Goal: Task Accomplishment & Management: Use online tool/utility

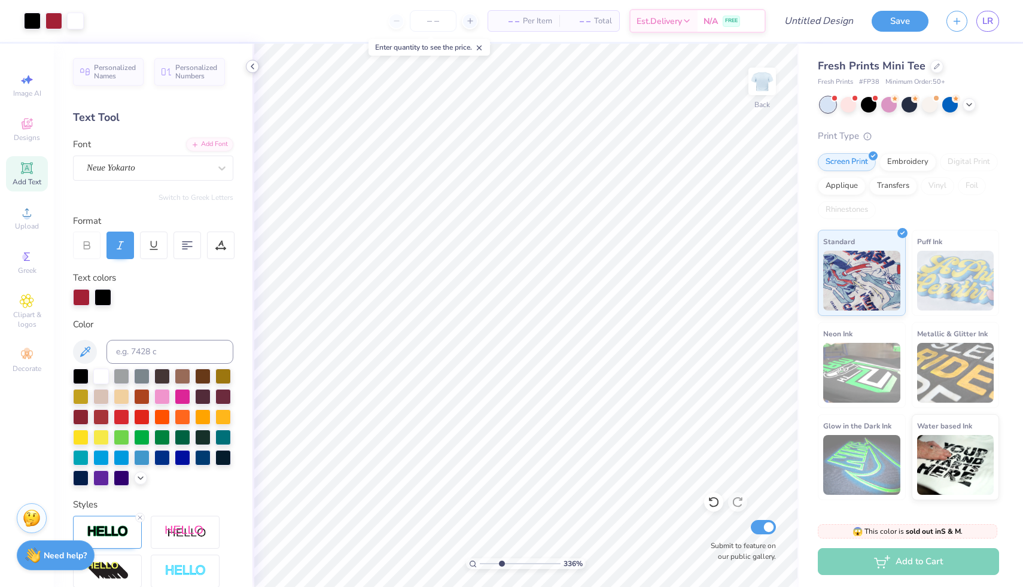
click at [251, 65] on icon at bounding box center [253, 67] width 10 height 10
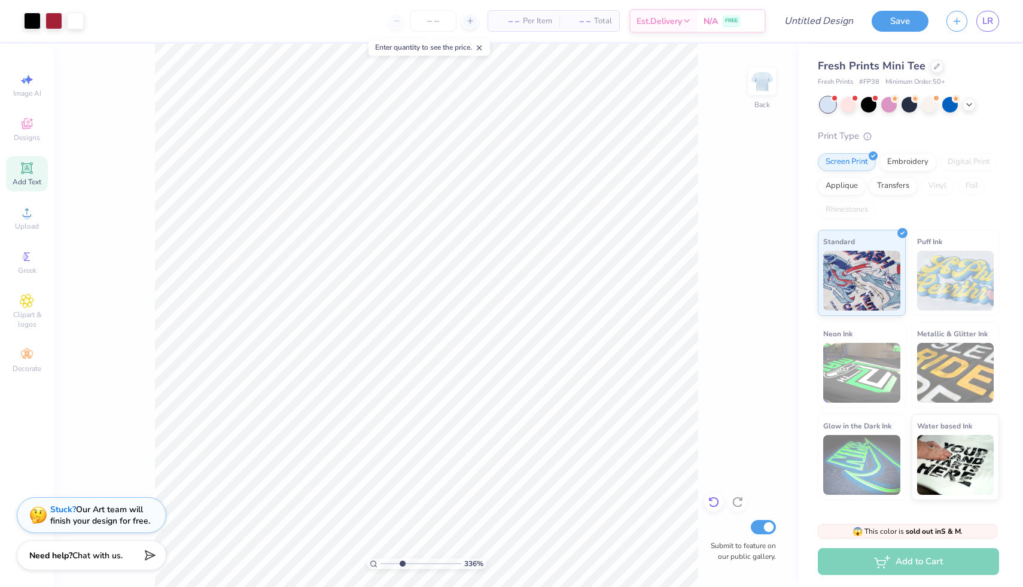
click at [716, 506] on icon at bounding box center [713, 502] width 10 height 11
drag, startPoint x: 391, startPoint y: 564, endPoint x: 382, endPoint y: 564, distance: 9.0
type input "1"
click at [382, 564] on input "range" at bounding box center [420, 563] width 81 height 11
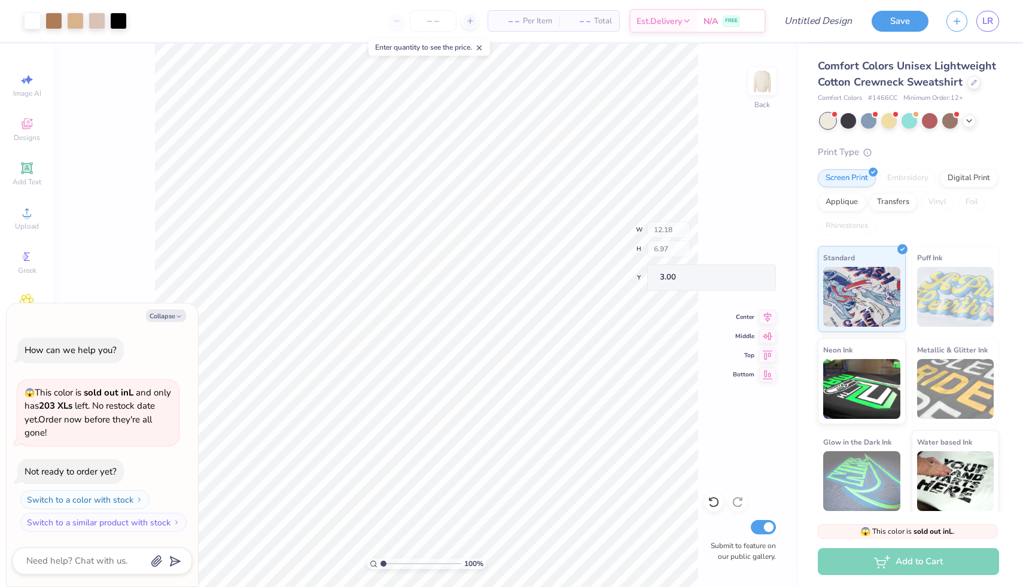
type textarea "x"
type input "3.00"
click at [702, 503] on div "100 % Back Submit to feature on our public gallery." at bounding box center [426, 315] width 745 height 543
click at [704, 503] on div at bounding box center [713, 501] width 19 height 19
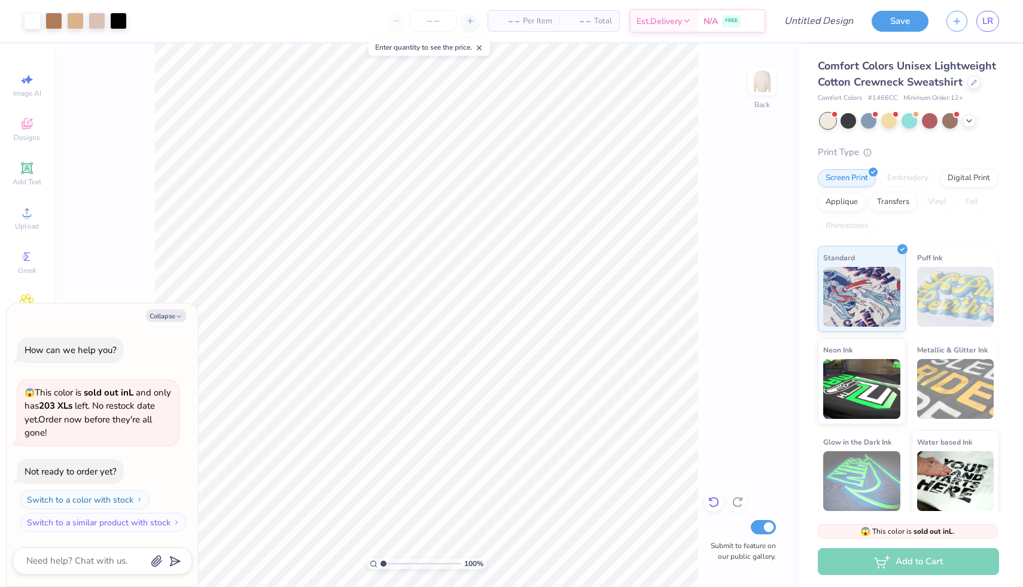
click at [704, 503] on div at bounding box center [713, 501] width 19 height 19
type textarea "x"
type input "3.54"
type input "5.30"
type input "3.89"
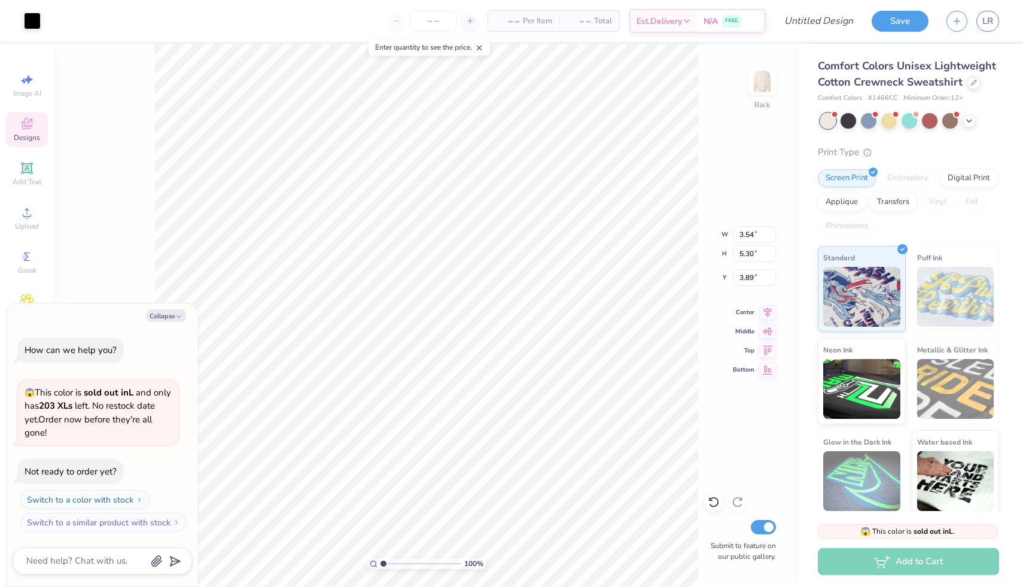
type textarea "x"
type input "3.96"
type textarea "x"
type input "3.87"
type input "5.69"
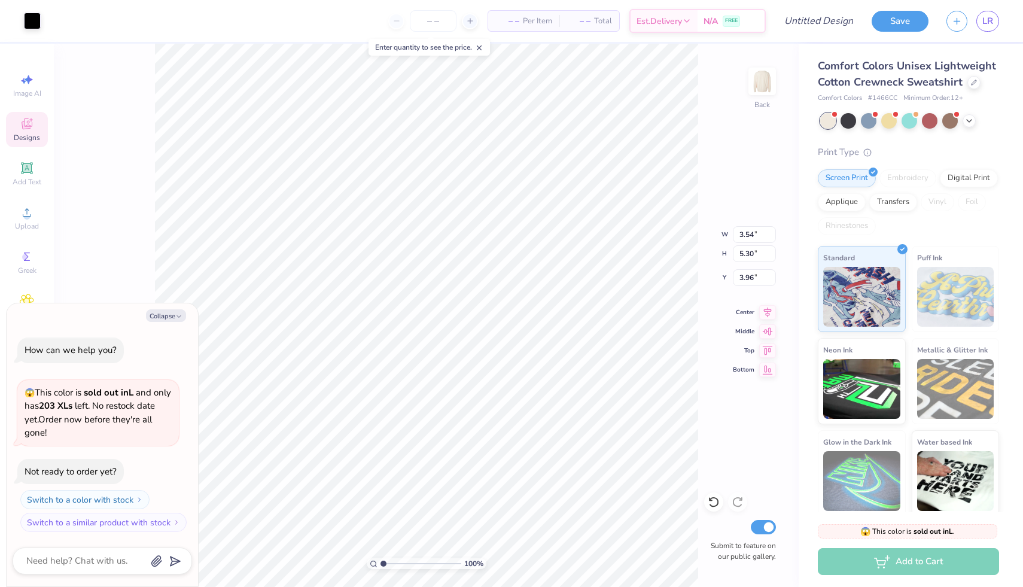
type input "3.73"
type textarea "x"
type input "3.54"
type input "5.30"
type input "3.96"
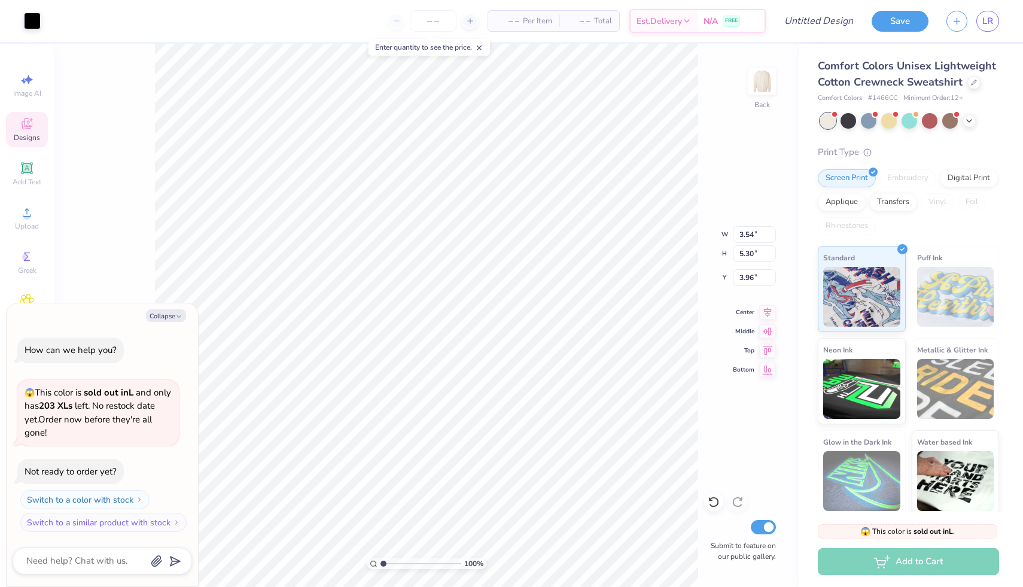
type textarea "x"
type input "4.01"
type input "5.71"
type input "3.67"
type textarea "x"
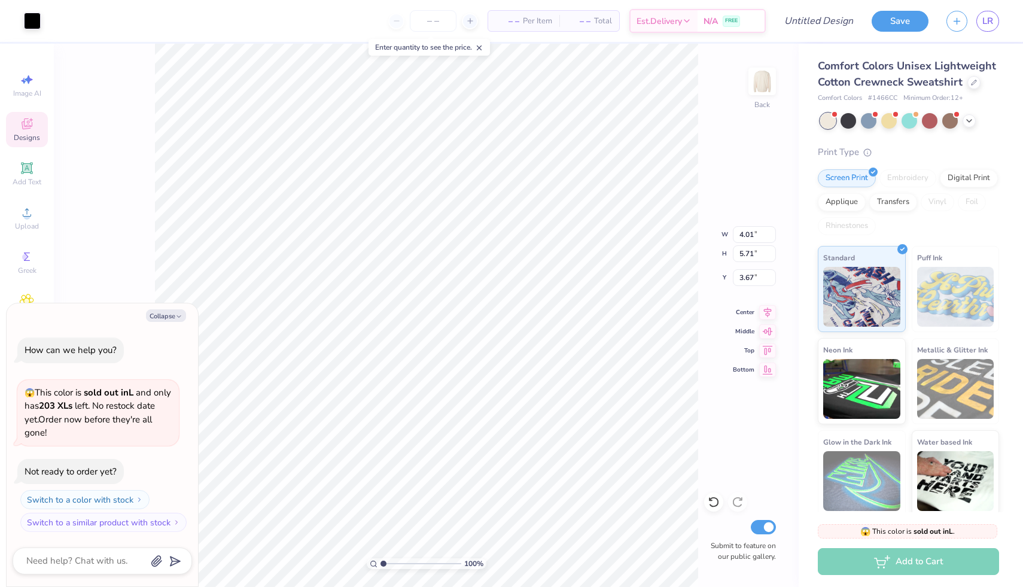
type input "3.55"
click at [703, 494] on div "100 % Back W 3.54 3.54 " H 5.30 5.30 " Y 3.96 3.96 " Center Middle Top Bottom S…" at bounding box center [426, 315] width 745 height 543
click at [176, 313] on icon "button" at bounding box center [178, 316] width 7 height 7
type textarea "x"
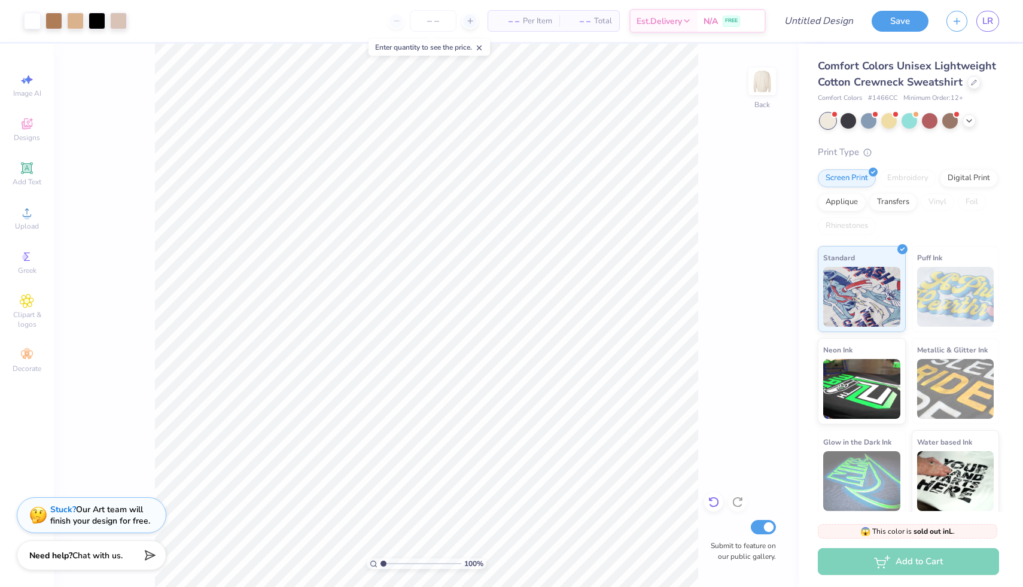
click at [710, 498] on icon at bounding box center [711, 499] width 2 height 2
click at [710, 499] on icon at bounding box center [711, 499] width 2 height 2
click at [710, 499] on icon at bounding box center [713, 502] width 10 height 11
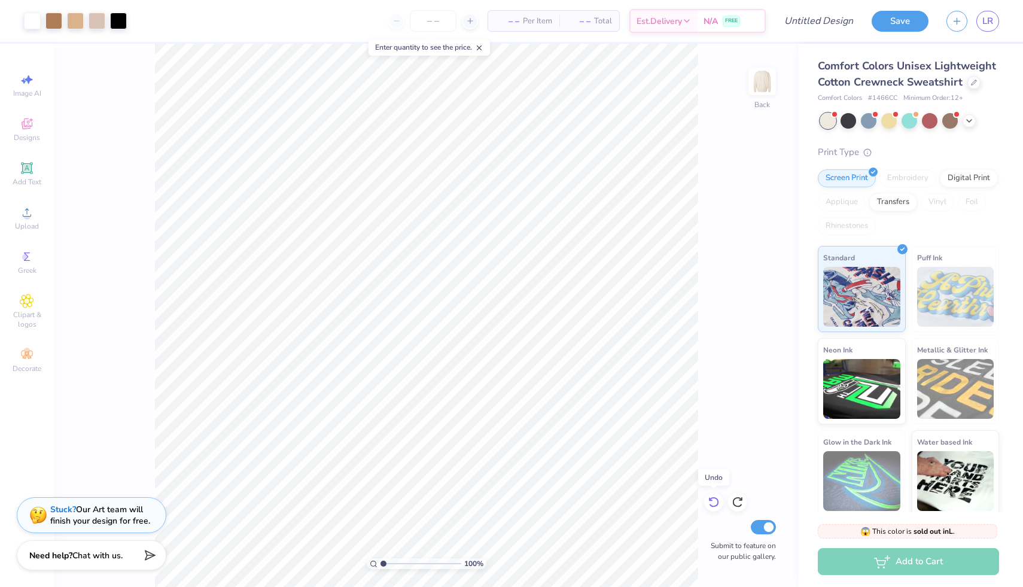
click at [710, 499] on icon at bounding box center [713, 502] width 10 height 11
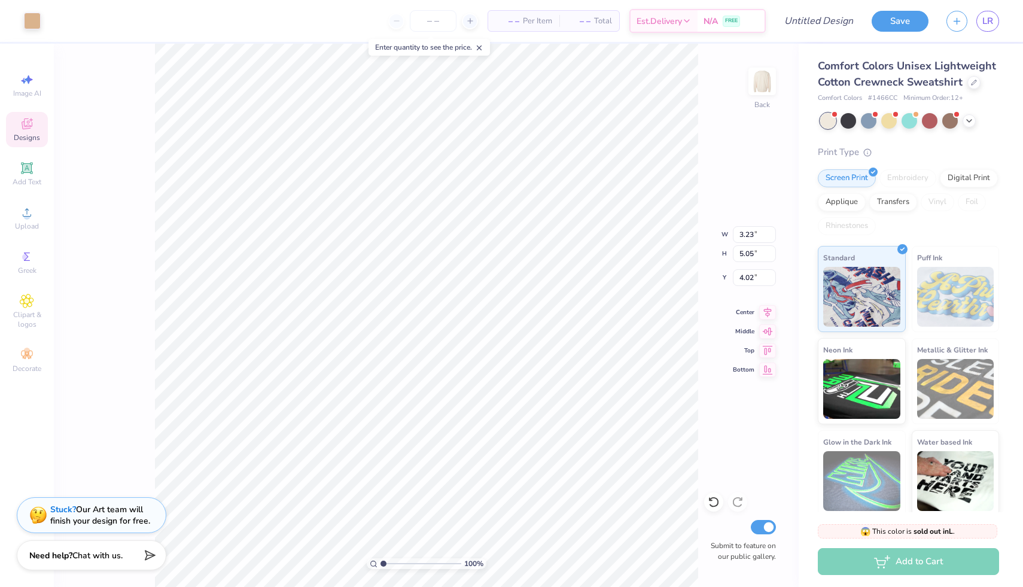
click at [18, 129] on div "Designs" at bounding box center [27, 129] width 42 height 35
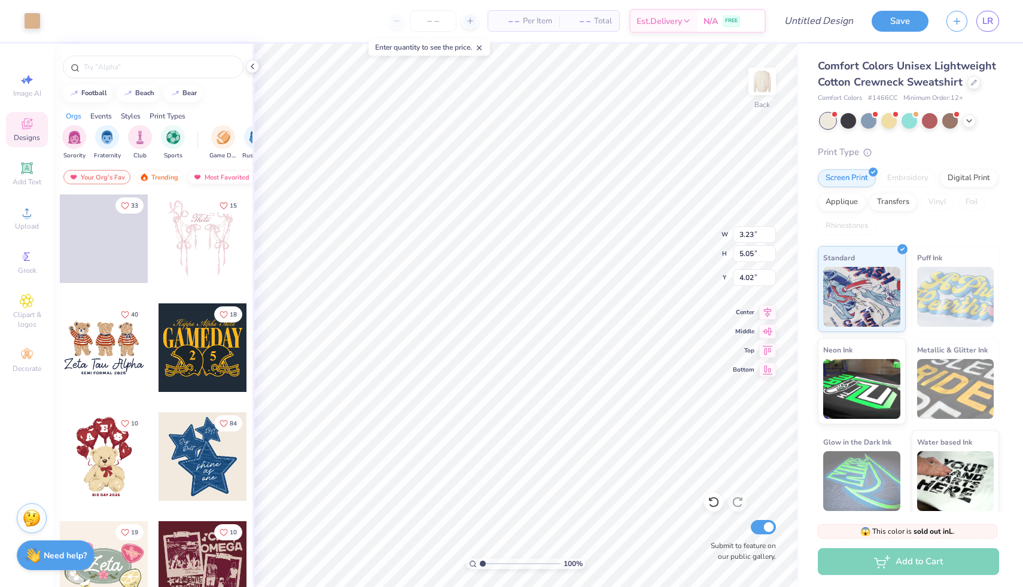
type input "3.54"
type input "5.30"
type input "3.89"
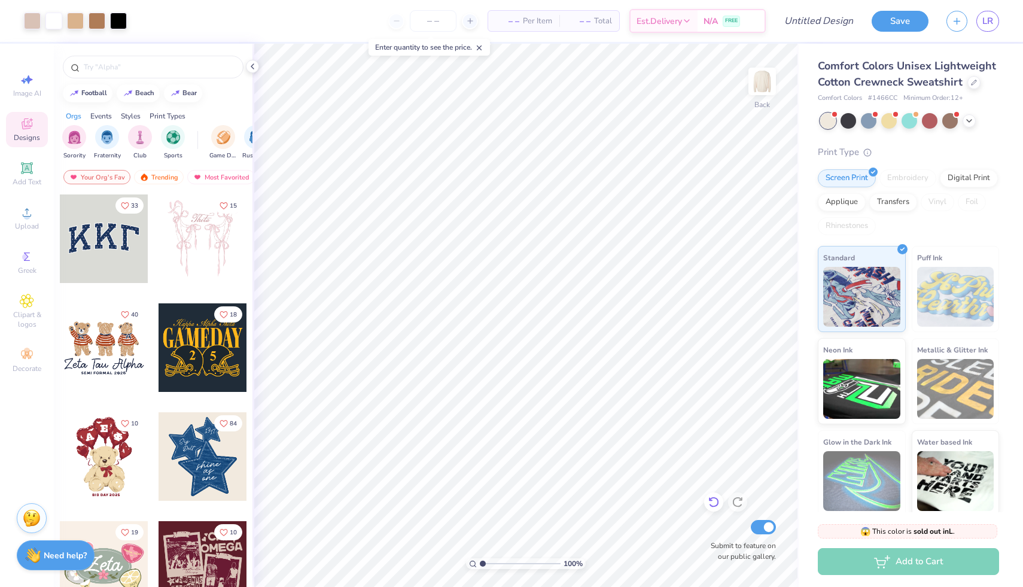
click at [709, 507] on icon at bounding box center [714, 502] width 12 height 12
click at [713, 508] on icon at bounding box center [714, 502] width 12 height 12
click at [715, 509] on div at bounding box center [713, 501] width 19 height 19
click at [716, 510] on div at bounding box center [713, 501] width 19 height 19
click at [717, 511] on div "100 % Back Submit to feature on our public gallery." at bounding box center [525, 315] width 546 height 543
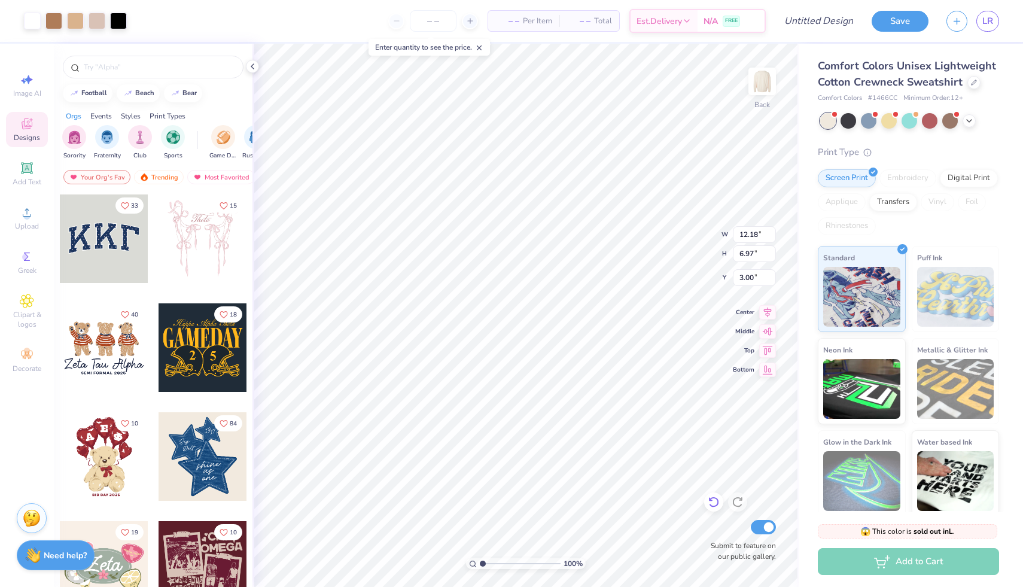
type input "3.31"
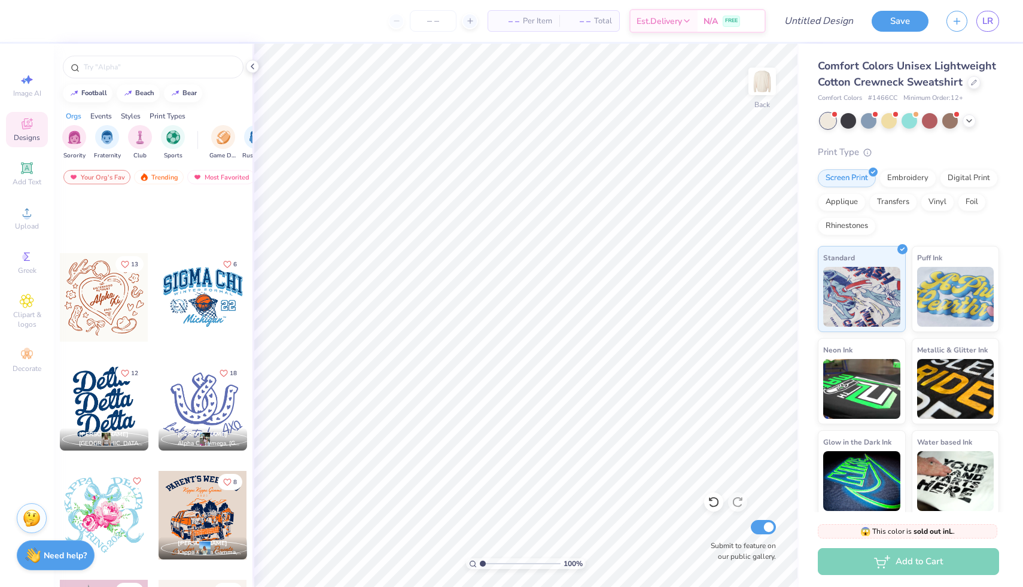
scroll to position [7971, 0]
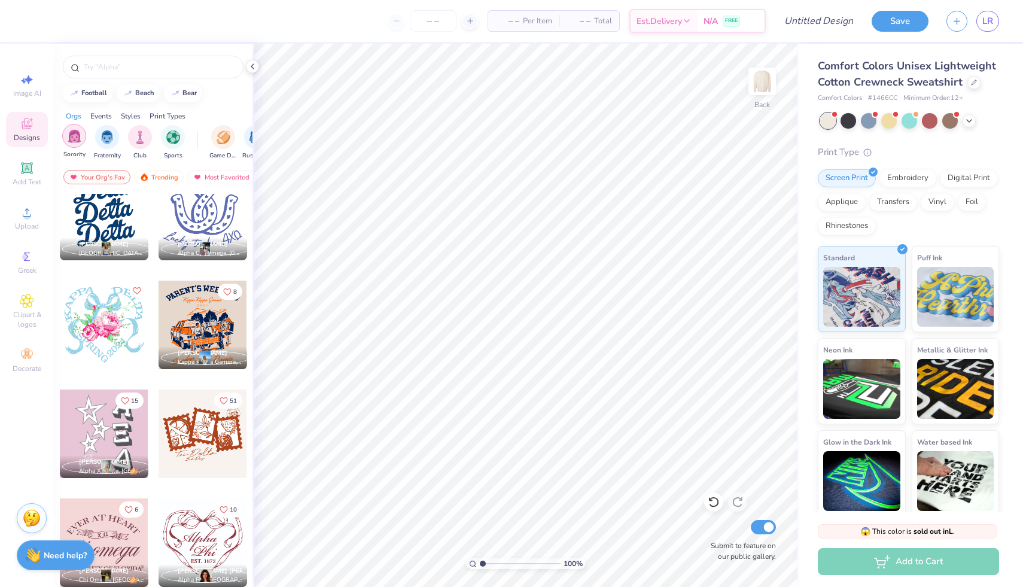
click at [69, 135] on img "filter for Sorority" at bounding box center [75, 136] width 14 height 14
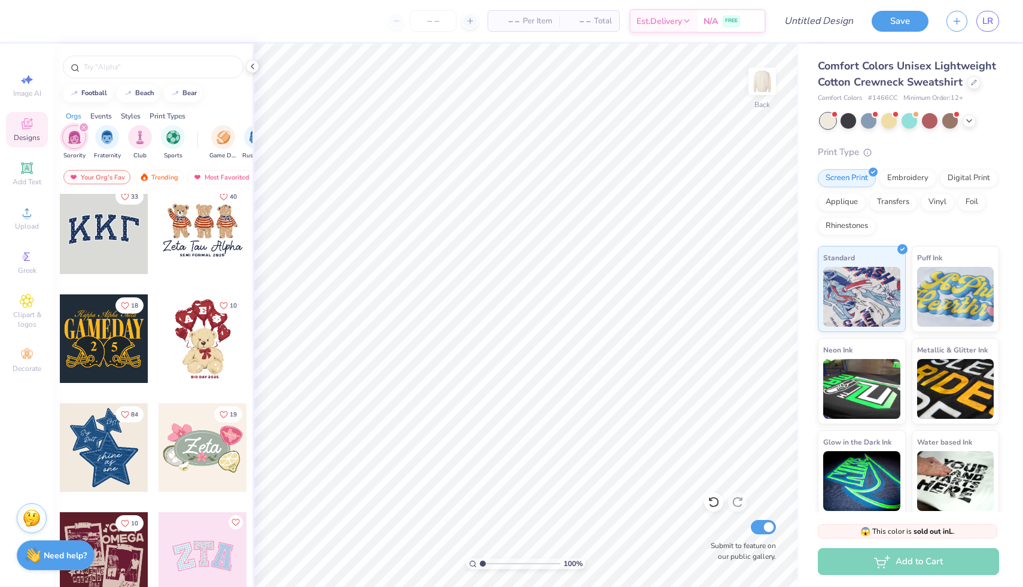
scroll to position [11, 0]
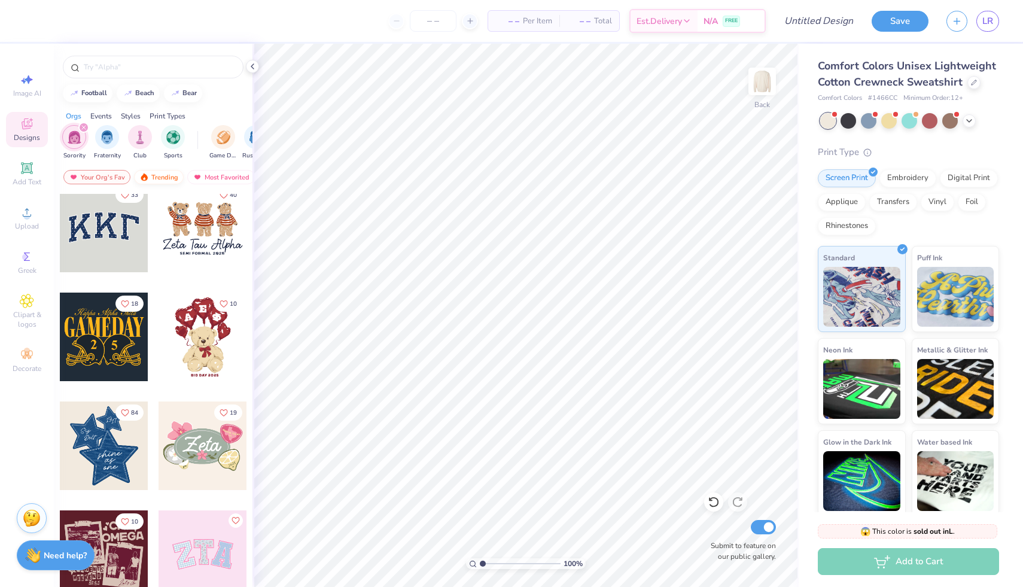
click at [157, 182] on div "Trending" at bounding box center [159, 177] width 50 height 14
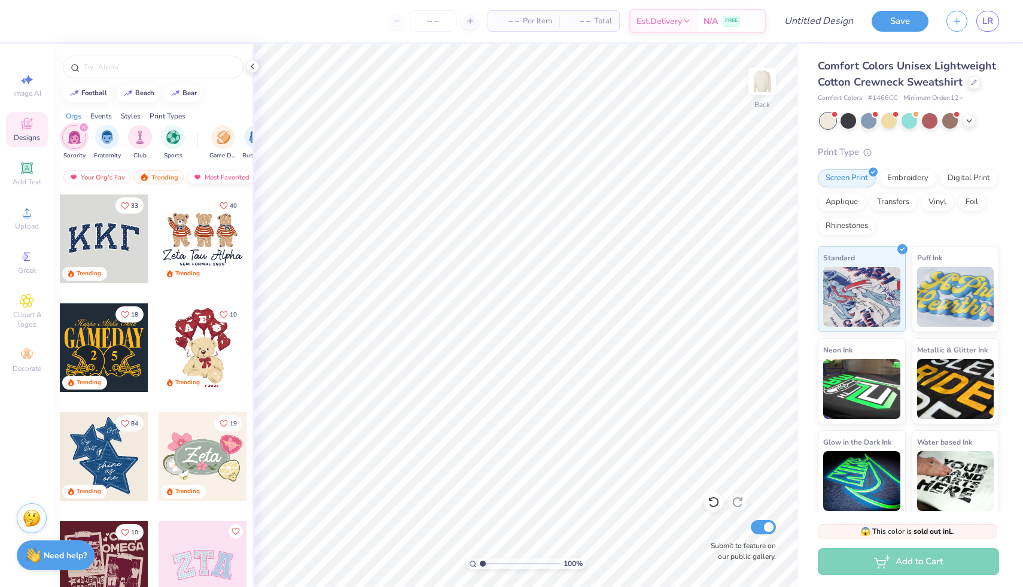
click at [211, 175] on div "Most Favorited" at bounding box center [221, 177] width 68 height 14
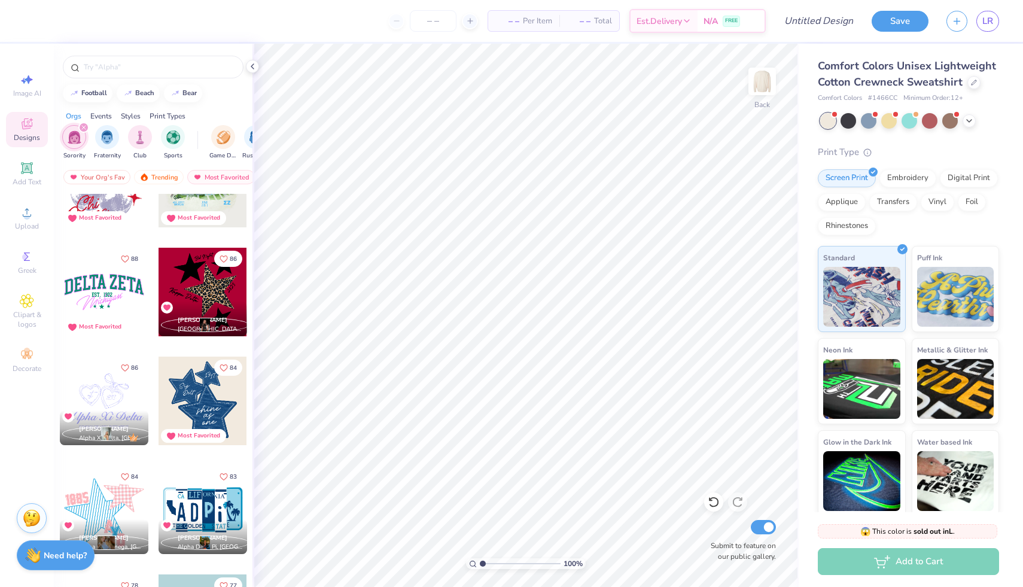
scroll to position [1801, 0]
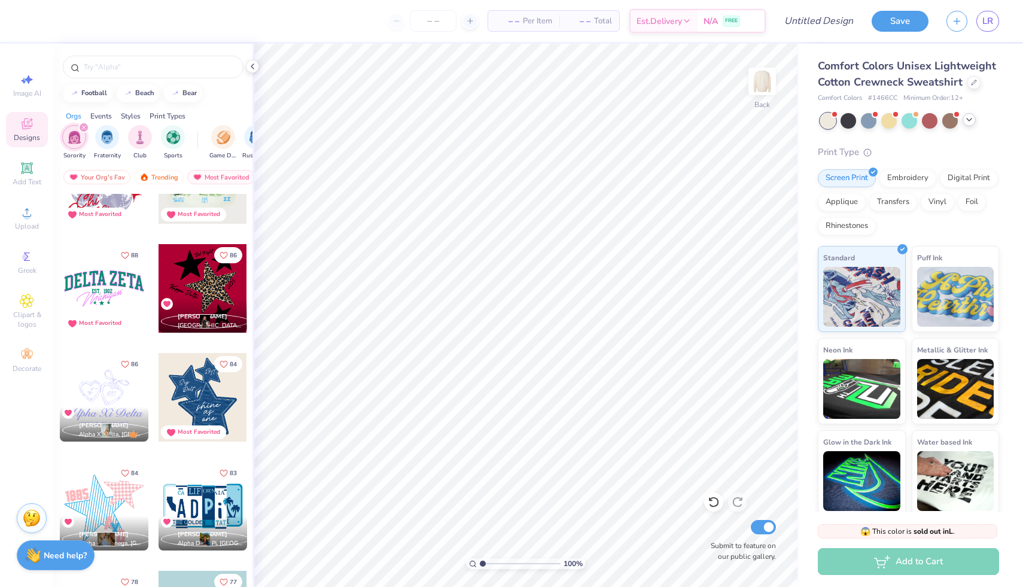
click at [969, 117] on icon at bounding box center [969, 120] width 10 height 10
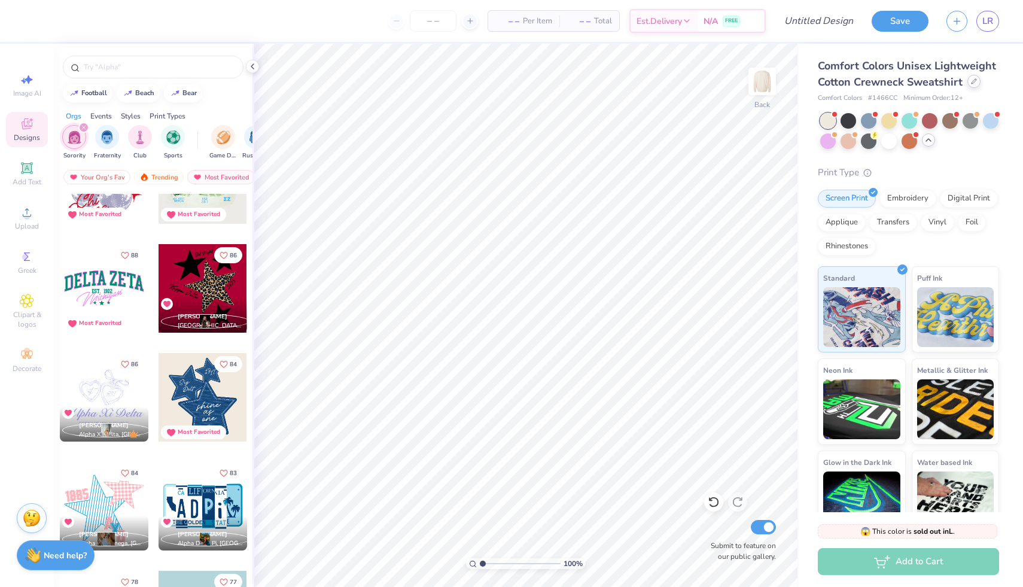
click at [973, 83] on icon at bounding box center [974, 81] width 6 height 6
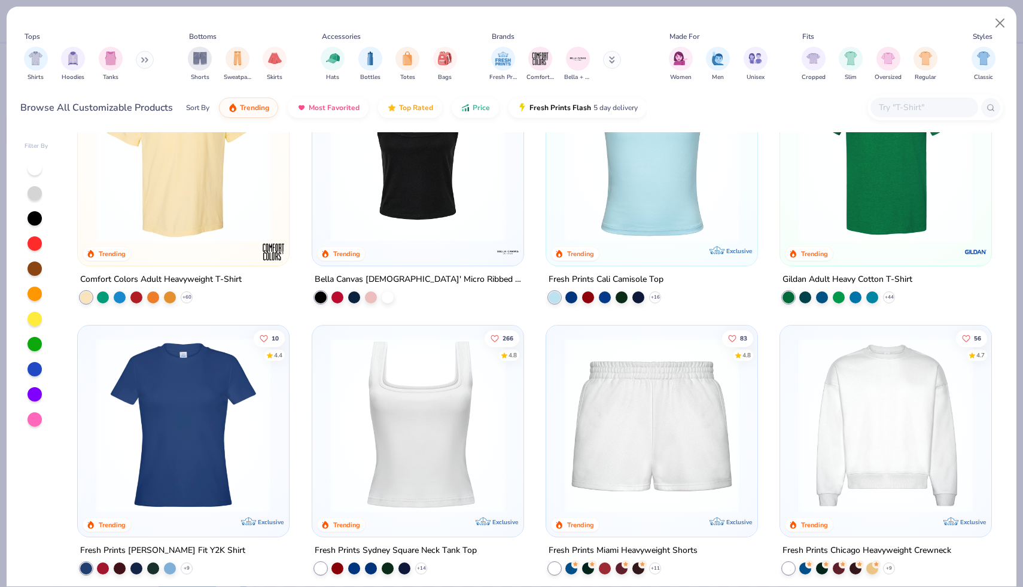
scroll to position [379, 0]
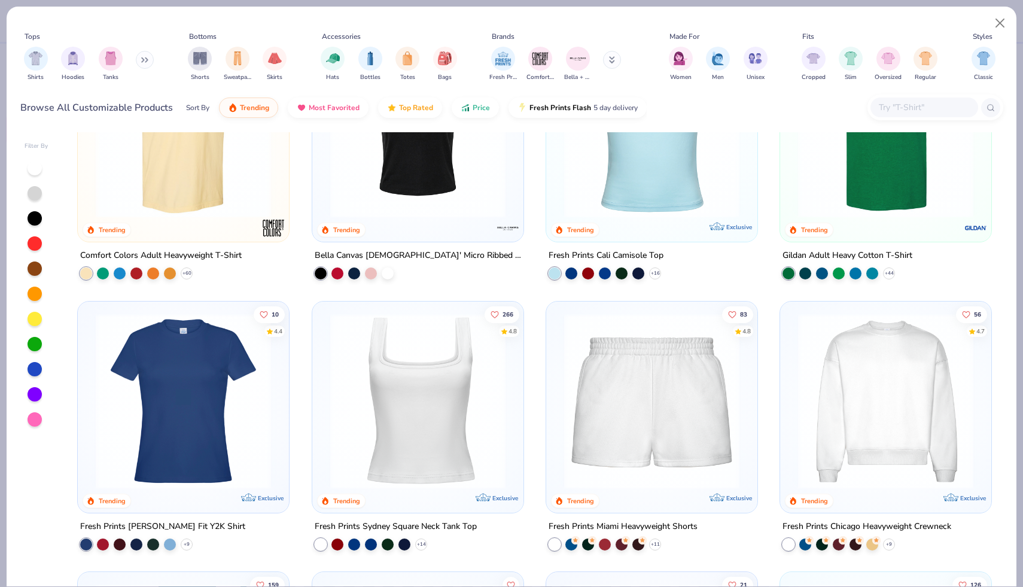
click at [410, 209] on img at bounding box center [417, 129] width 187 height 175
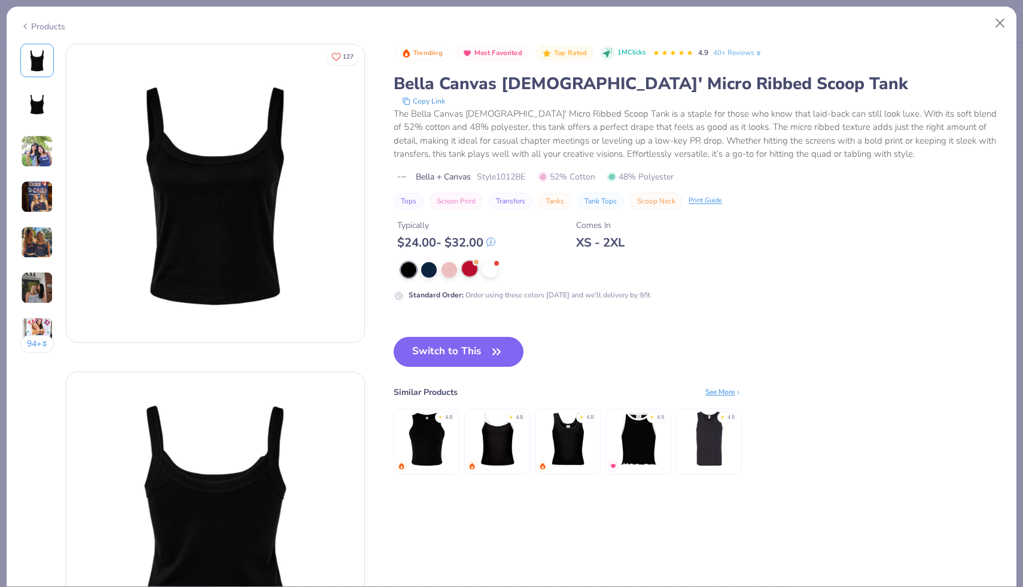
click at [466, 269] on div at bounding box center [470, 269] width 16 height 16
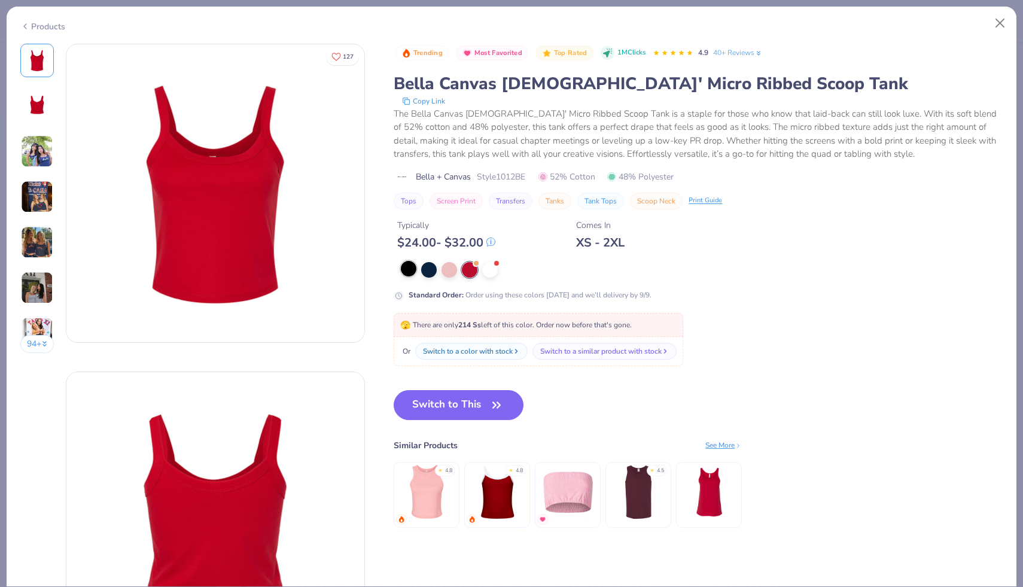
click at [408, 263] on div at bounding box center [409, 269] width 16 height 16
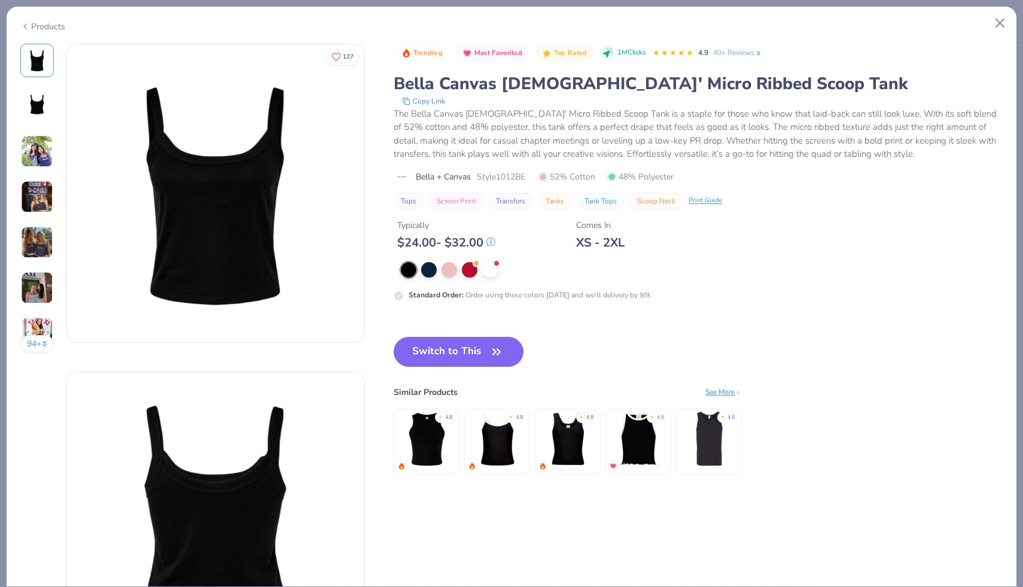
click at [416, 445] on img at bounding box center [426, 438] width 57 height 57
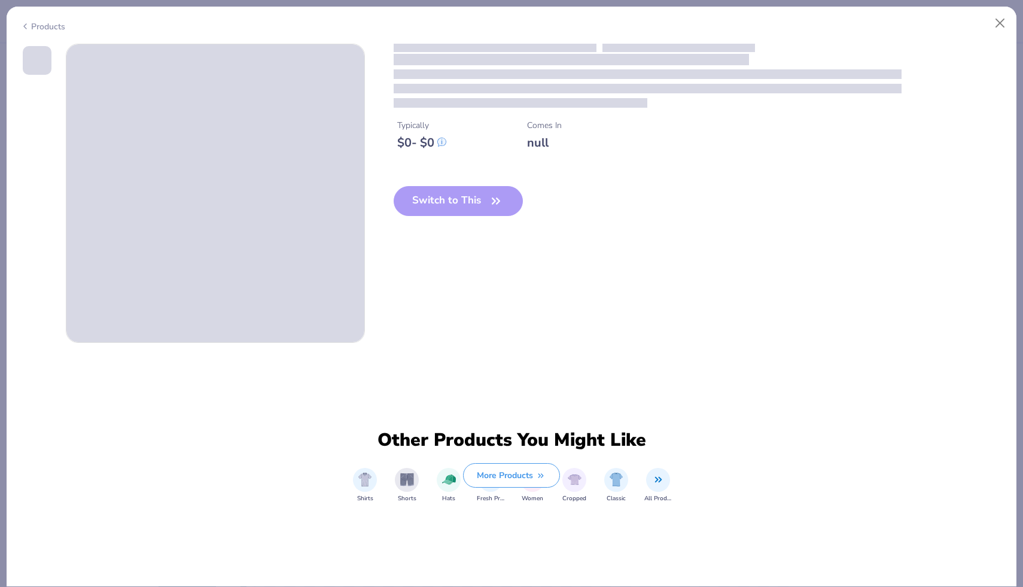
click at [466, 202] on div "Switch to This" at bounding box center [459, 210] width 130 height 49
click at [464, 150] on div "Typically $ 0 - $ 0 Comes In null" at bounding box center [699, 129] width 610 height 41
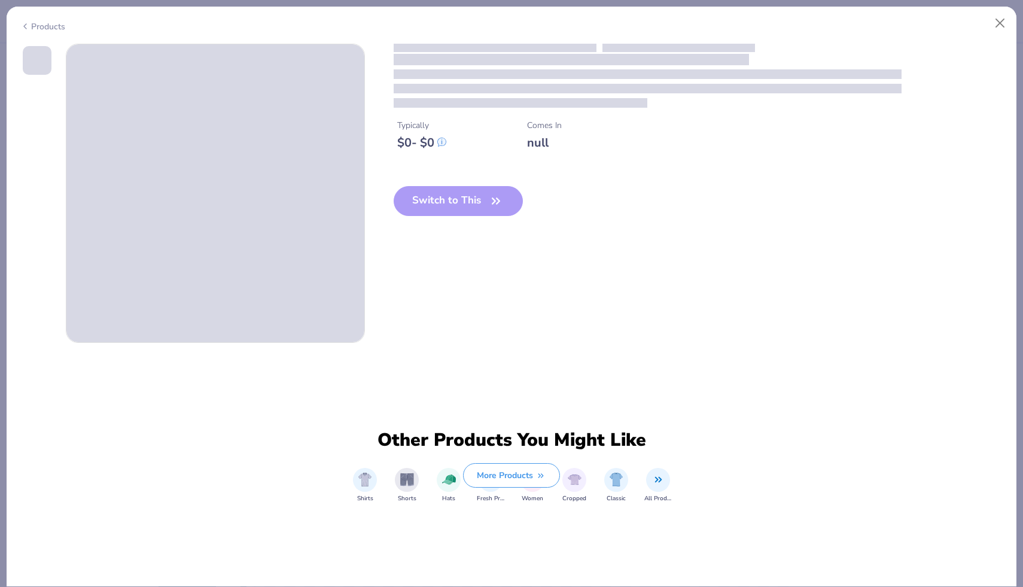
click at [464, 150] on div "Typically $ 0 - $ 0 Comes In null" at bounding box center [699, 129] width 610 height 41
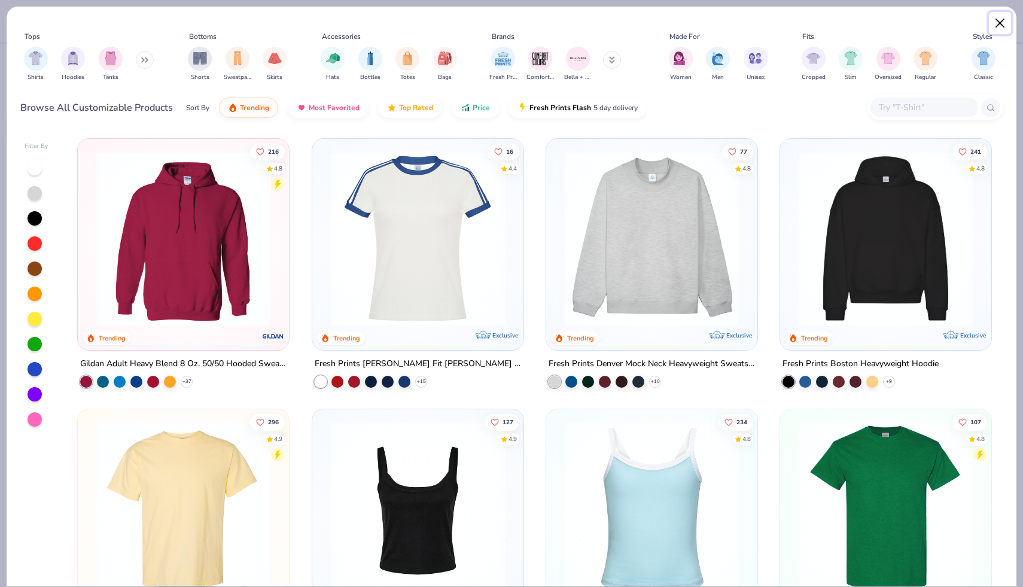
click at [997, 25] on button "Close" at bounding box center [1000, 23] width 23 height 23
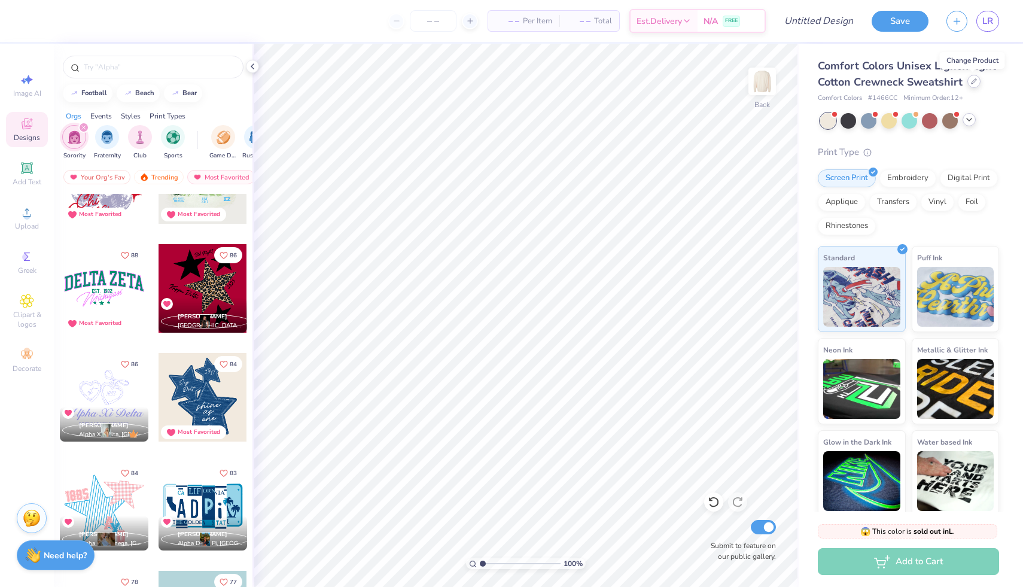
click at [967, 82] on div at bounding box center [973, 81] width 13 height 13
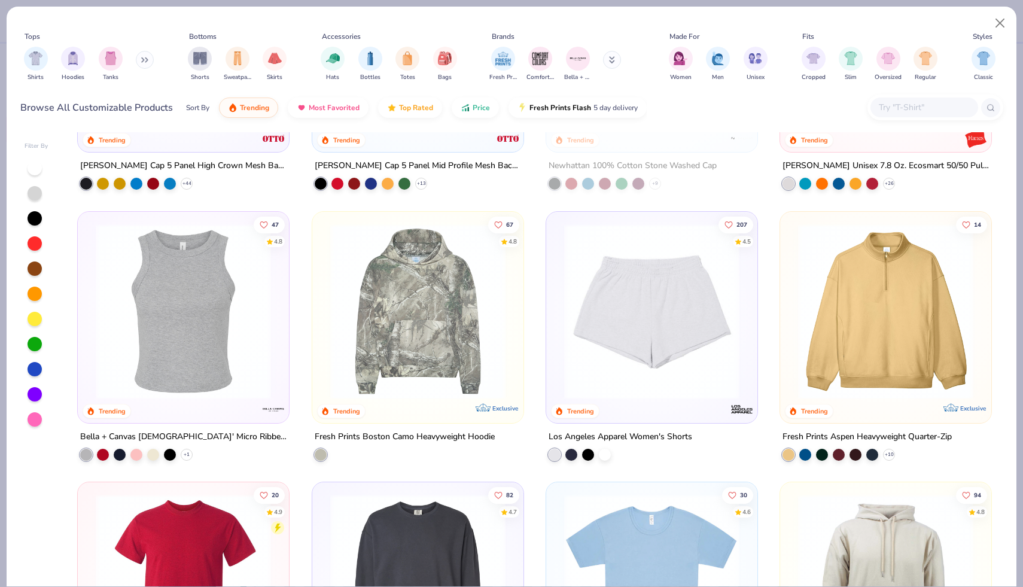
scroll to position [2634, 0]
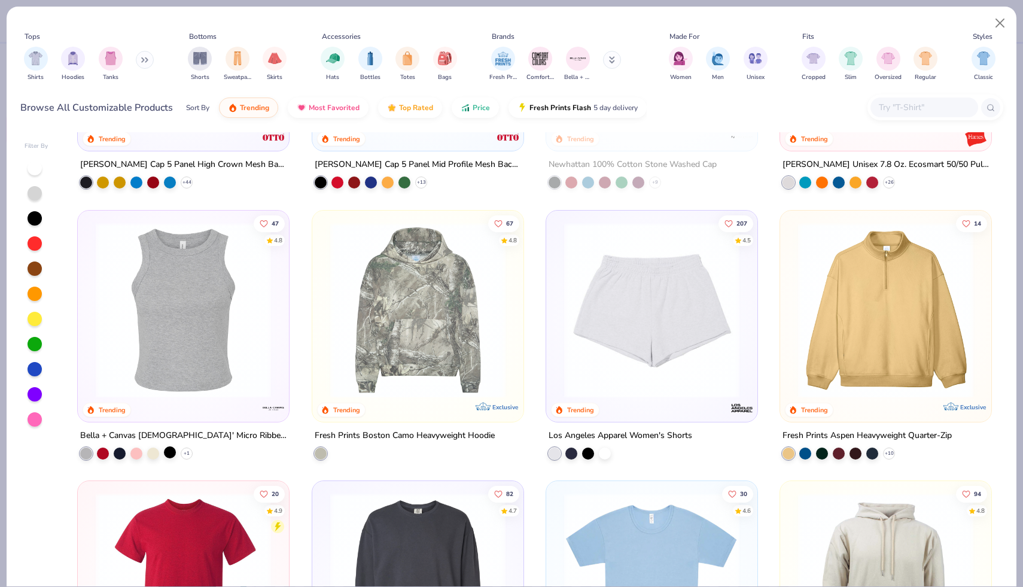
click at [174, 449] on div at bounding box center [170, 452] width 12 height 12
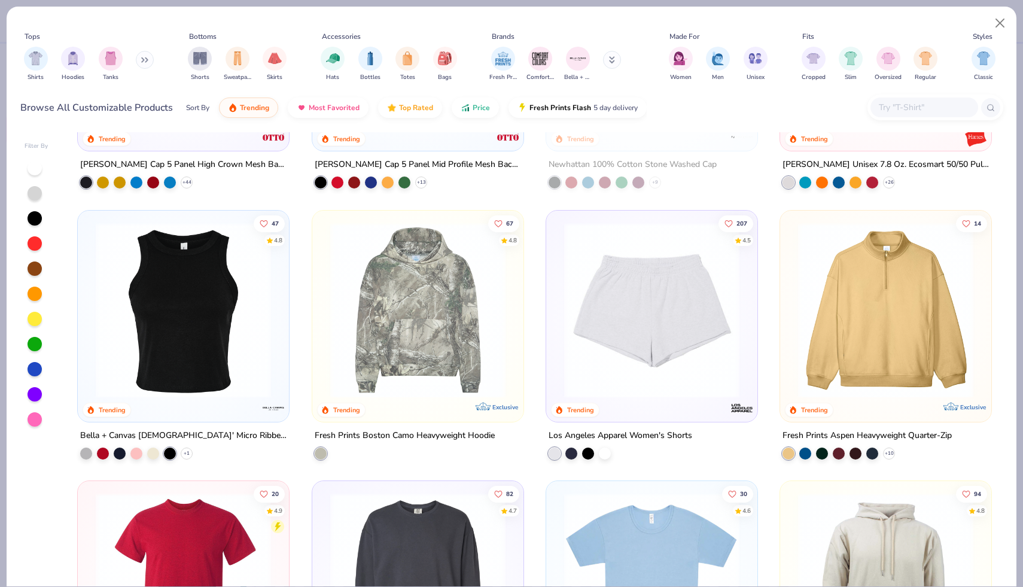
click at [199, 393] on img at bounding box center [183, 309] width 187 height 175
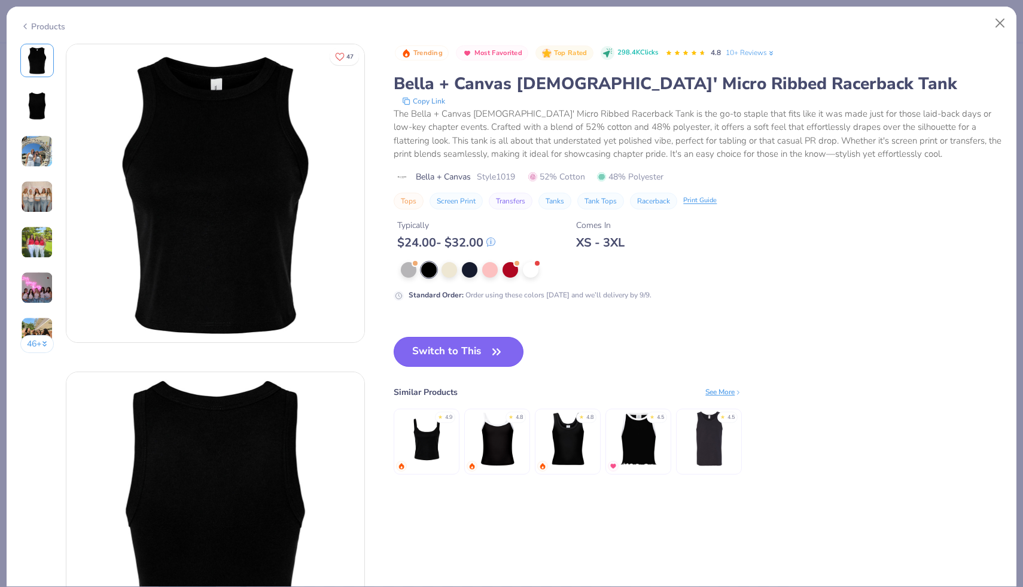
click at [436, 351] on button "Switch to This" at bounding box center [459, 352] width 130 height 30
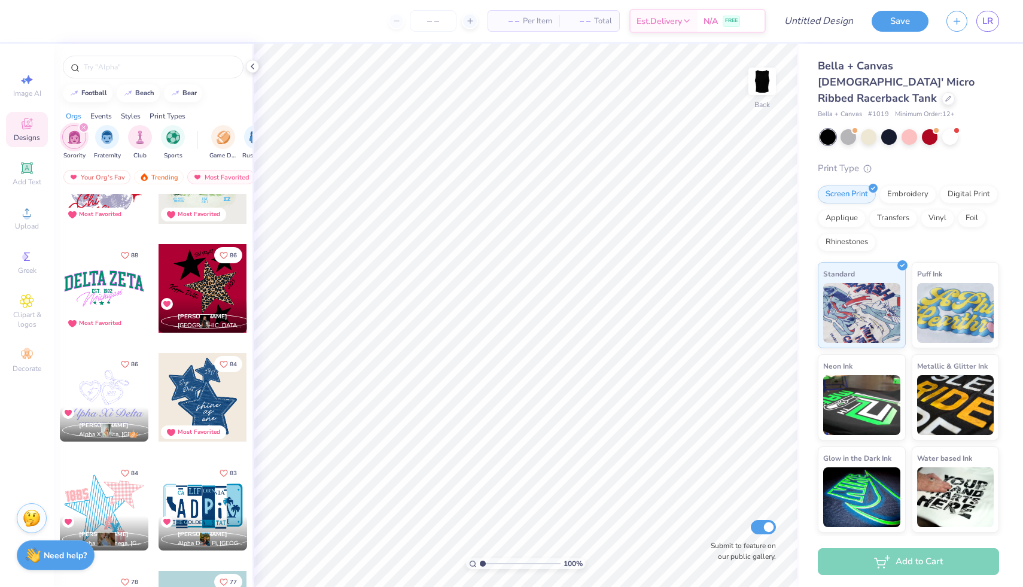
click at [176, 276] on div at bounding box center [203, 288] width 89 height 89
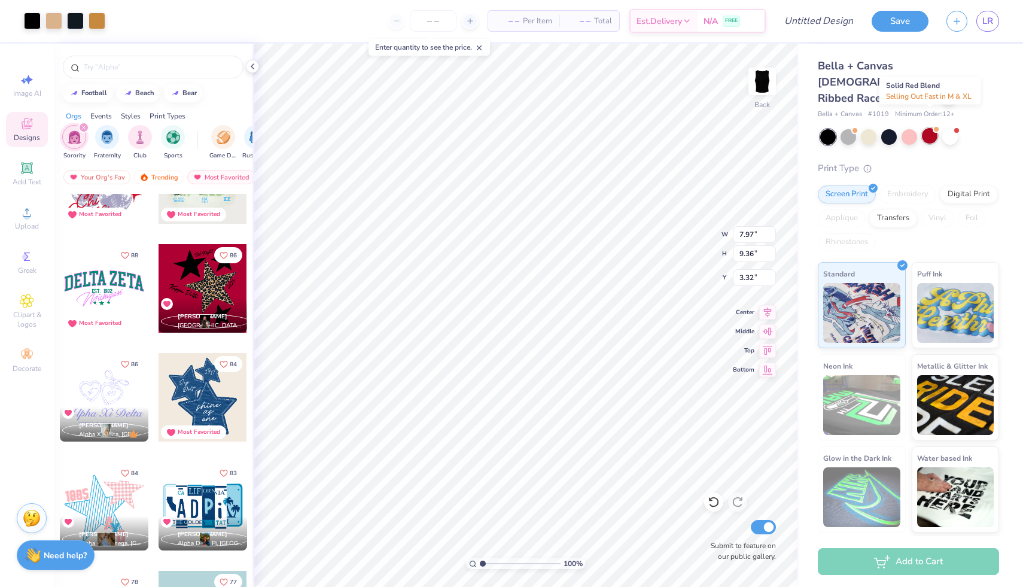
click at [926, 128] on div at bounding box center [930, 136] width 16 height 16
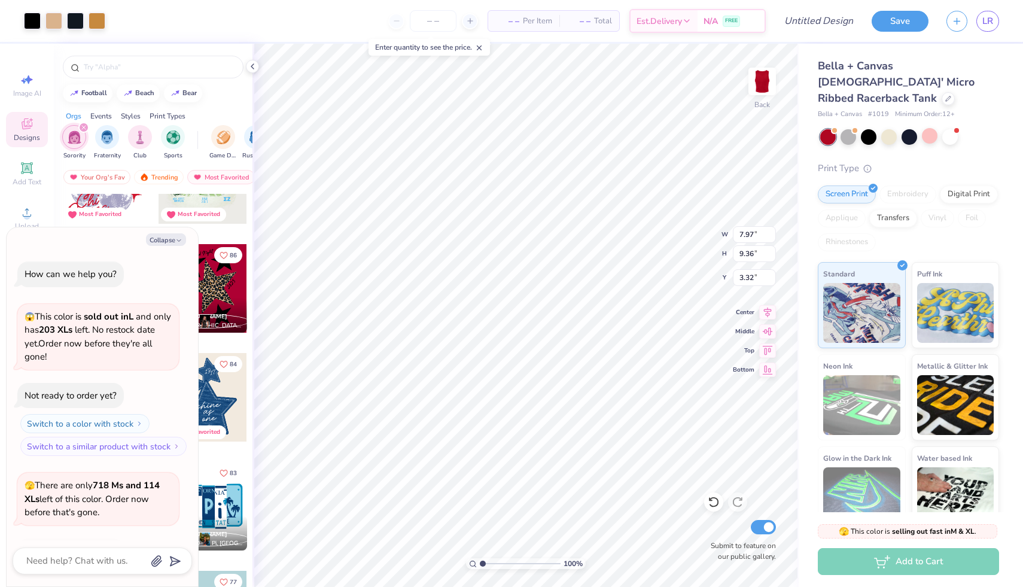
scroll to position [80, 0]
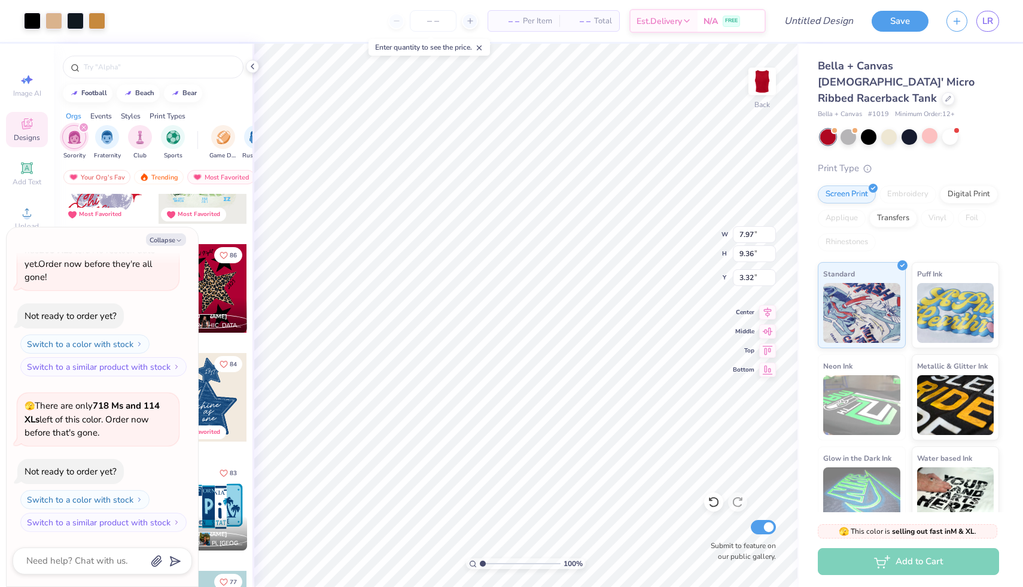
type textarea "x"
type input "0.50"
type textarea "x"
type input "8.62"
type input "10.11"
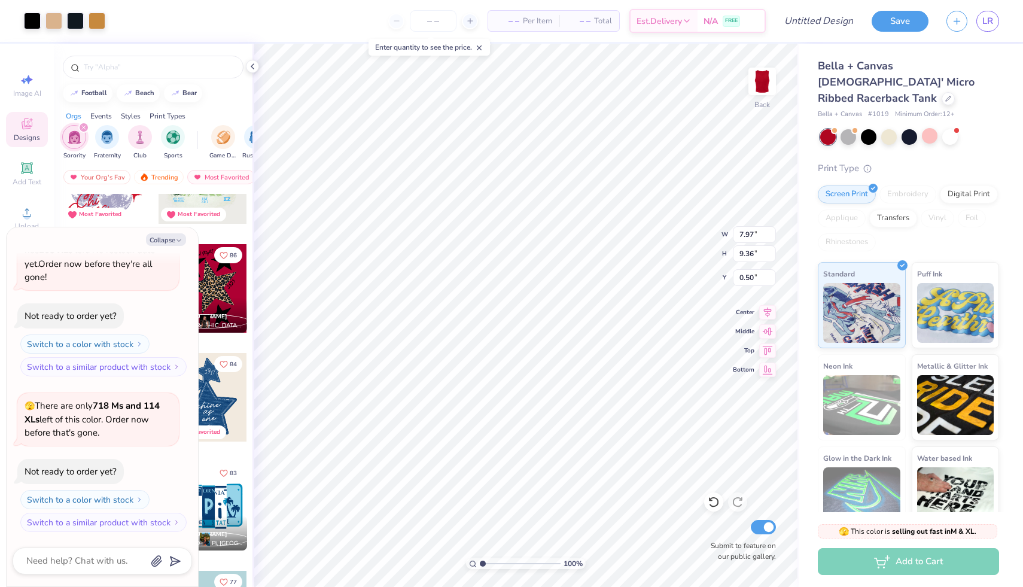
type input "0.51"
type textarea "x"
type input "1.90"
click at [709, 500] on icon at bounding box center [714, 502] width 12 height 12
click at [716, 502] on icon at bounding box center [714, 502] width 12 height 12
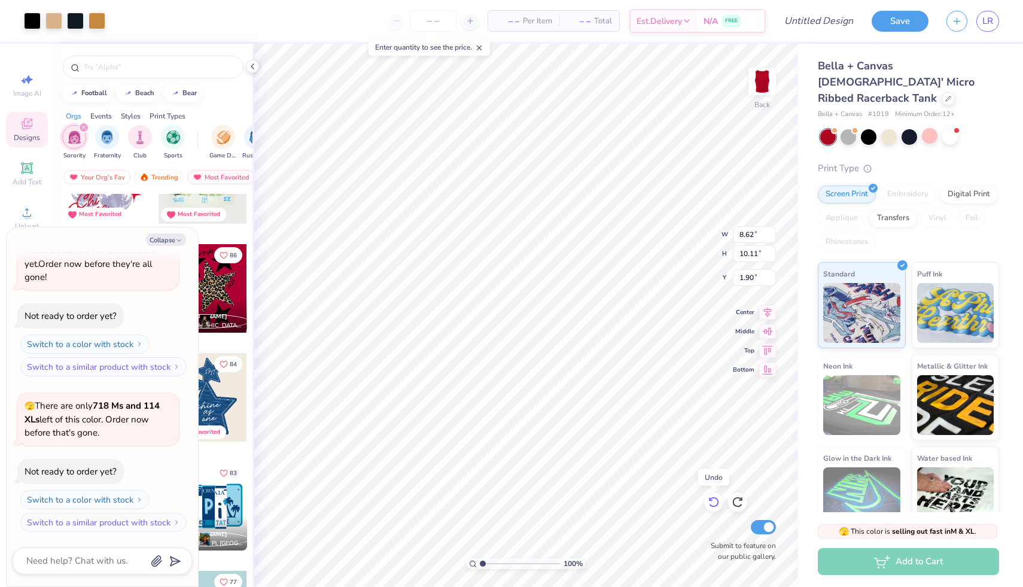
type textarea "x"
type input "0.51"
type textarea "x"
type input "0.50"
type textarea "x"
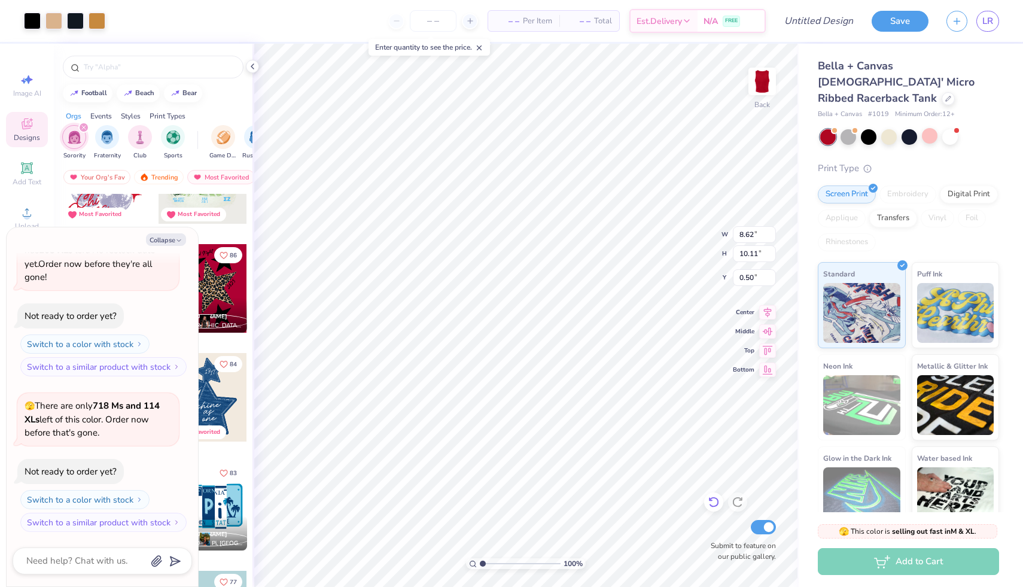
type input "8.72"
type input "10.24"
type textarea "x"
type input "0.91"
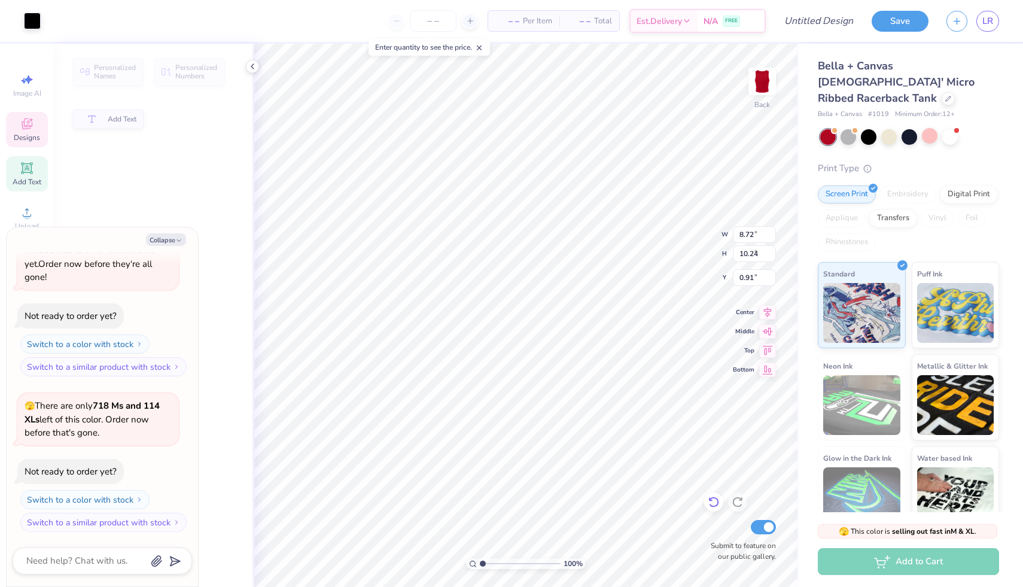
type textarea "x"
type input "3.83"
type input "1.88"
type input "5.49"
type textarea "x"
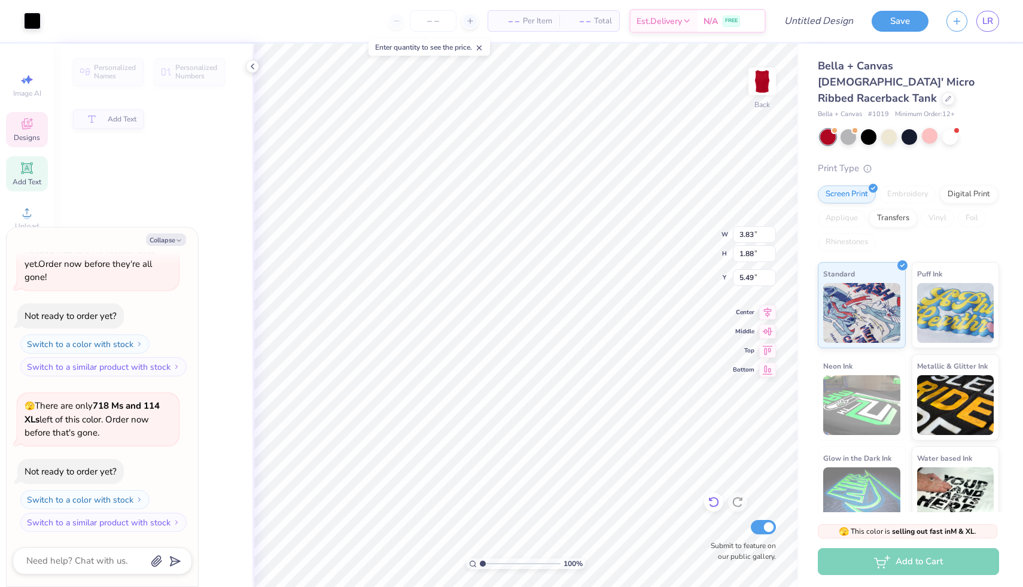
type input "5.47"
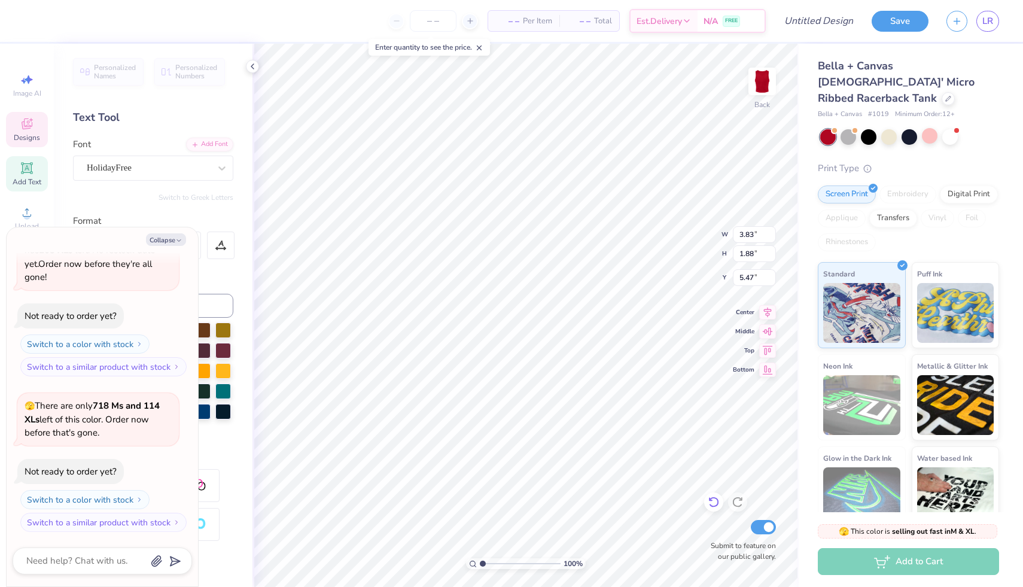
type textarea "x"
type textarea "Kappa"
type textarea "x"
type textarea "Kappa"
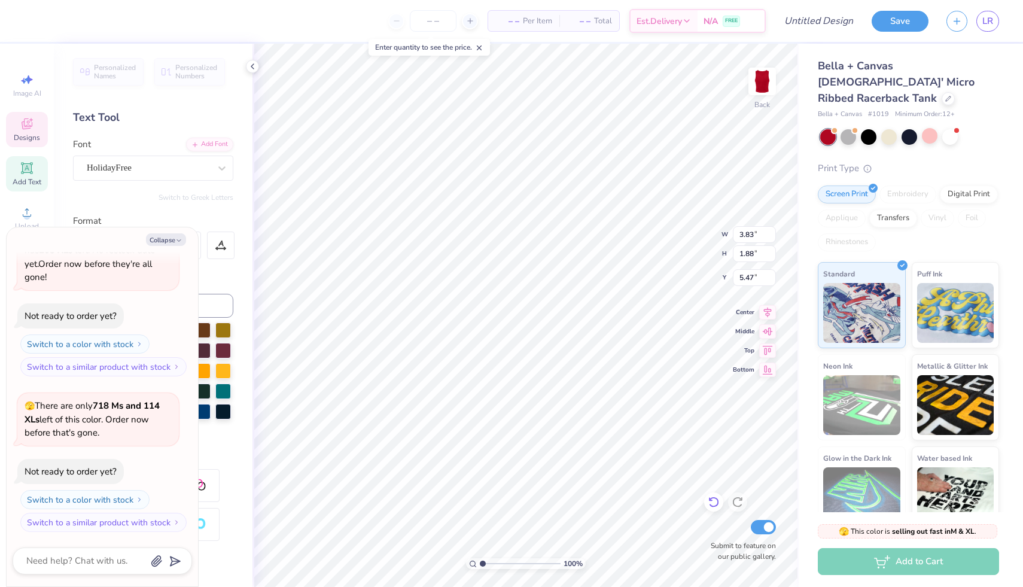
type textarea "x"
type textarea "Kapp"
type textarea "x"
type textarea "Kap"
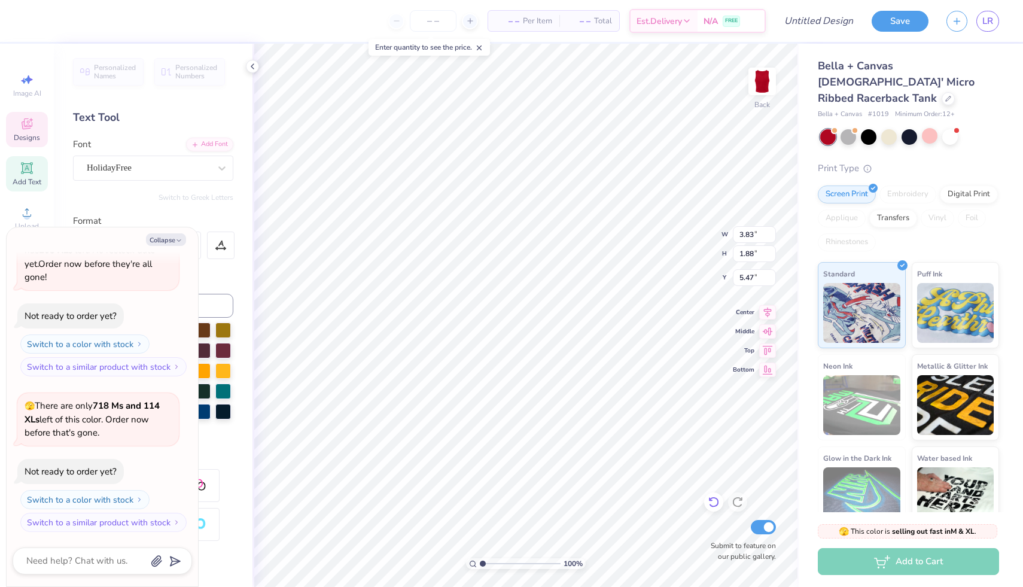
type textarea "x"
type textarea "Ka"
type textarea "x"
type textarea "K"
type textarea "x"
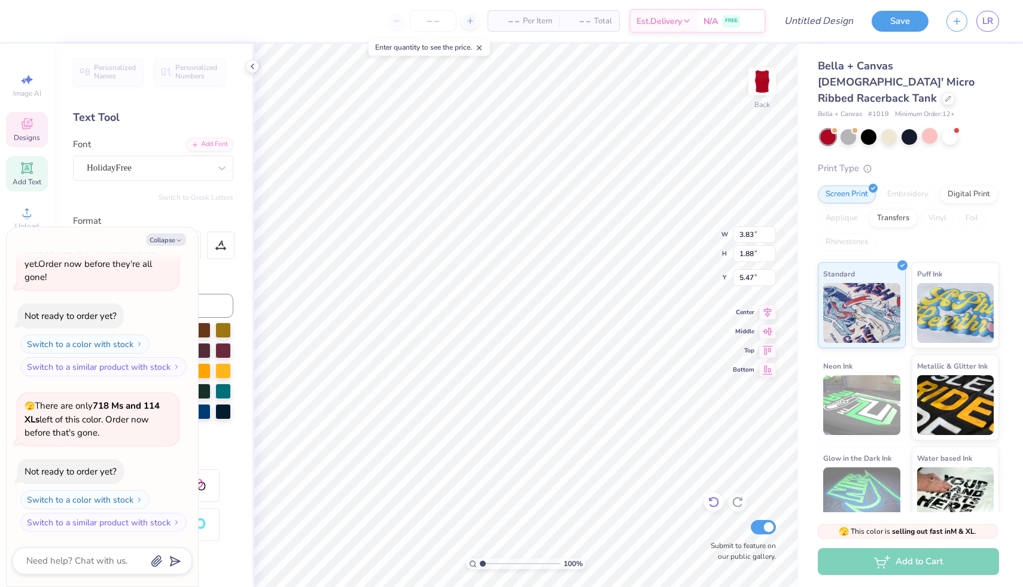
type textarea "x"
type textarea "P"
type textarea "x"
type textarea "Pi"
type textarea "x"
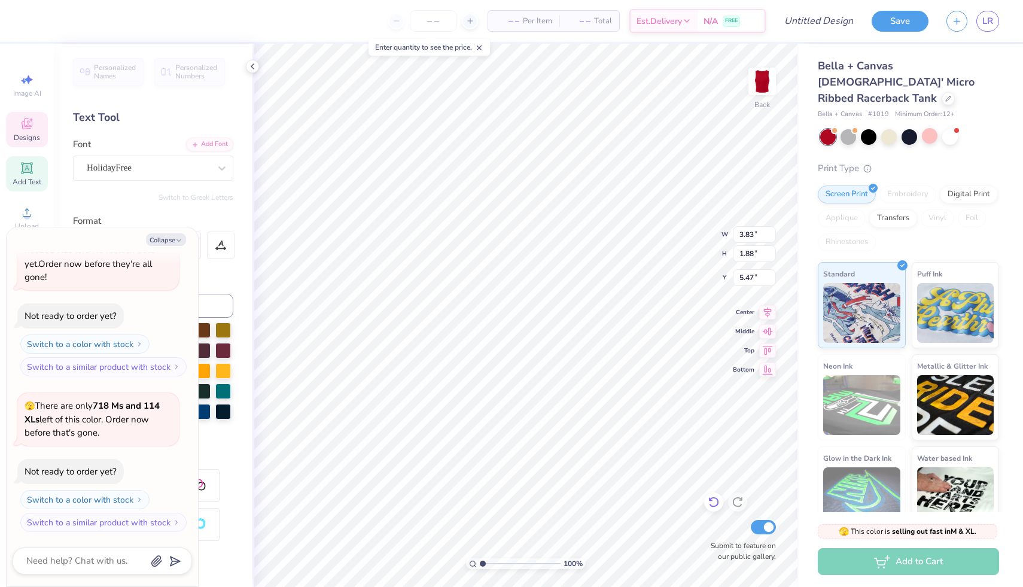
type textarea "Pi B"
type textarea "x"
type textarea "Pi Be"
type textarea "x"
type textarea "Pi Bet"
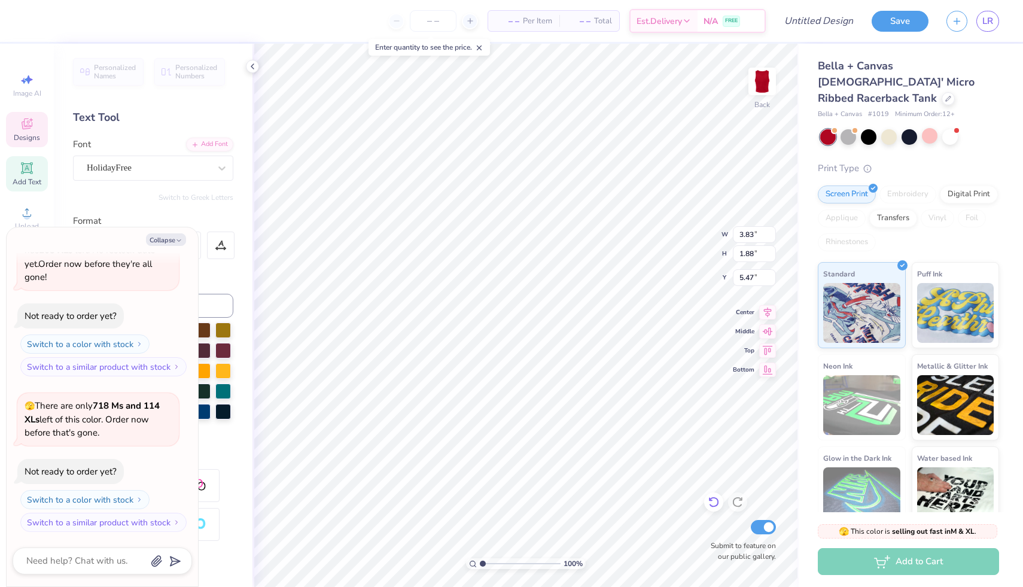
type textarea "x"
type textarea "Pi Bet"
type textarea "x"
type textarea "Pi Bet"
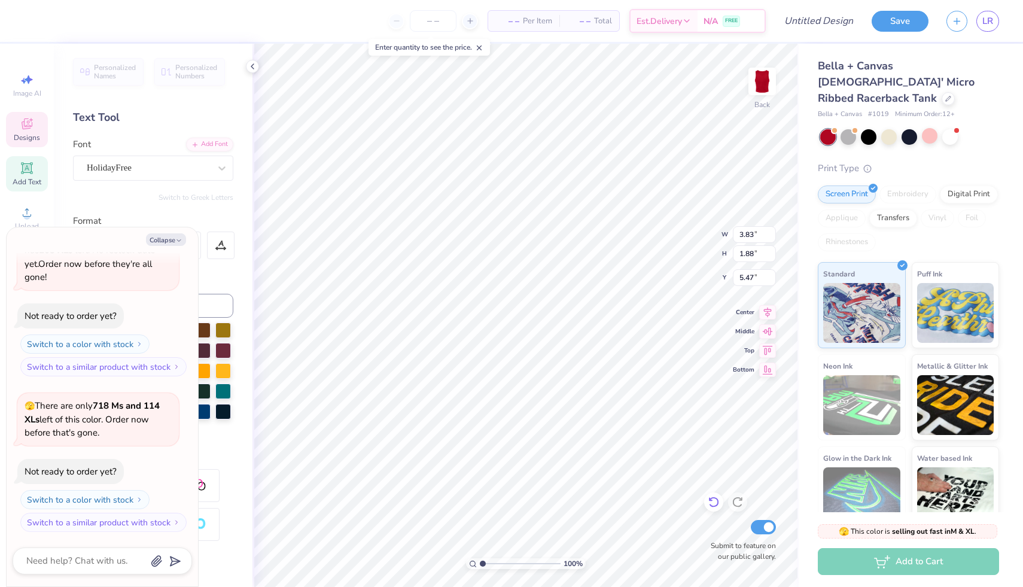
scroll to position [0, 0]
type textarea "x"
type textarea "Pi Beta"
type textarea "x"
type textarea "Pi Beta"
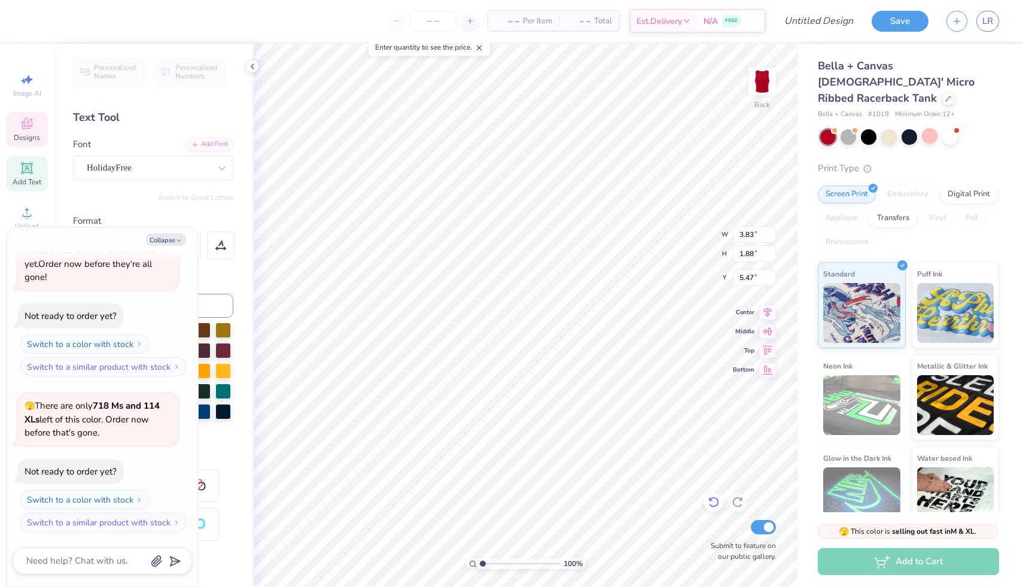
type textarea "x"
type textarea "Pi Beta P"
type textarea "x"
type textarea "Pi Beta Ph"
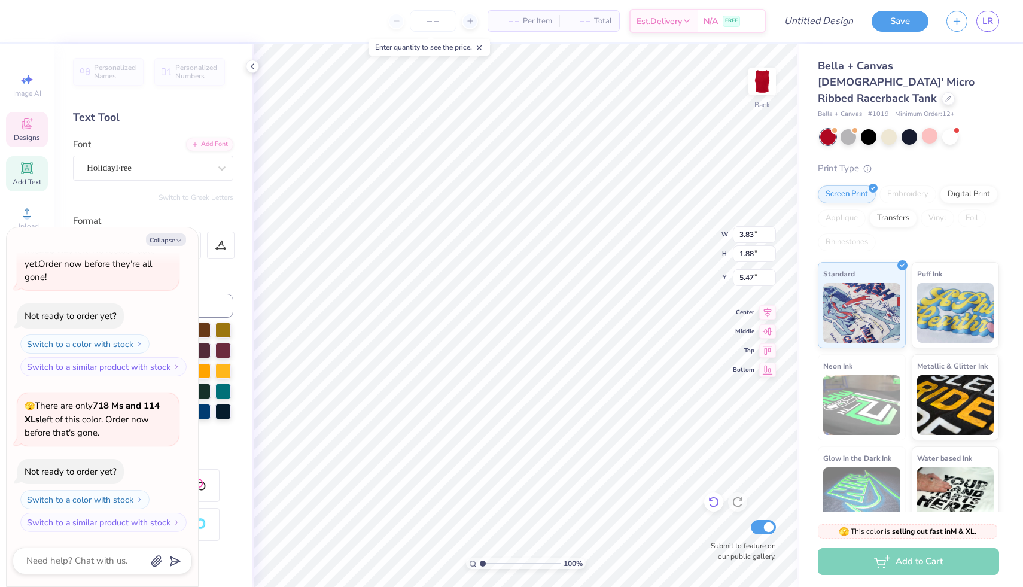
type textarea "x"
type textarea "Pi Beta Phi"
click at [741, 256] on input "1.88" at bounding box center [754, 253] width 43 height 17
type textarea "x"
type input "3.91"
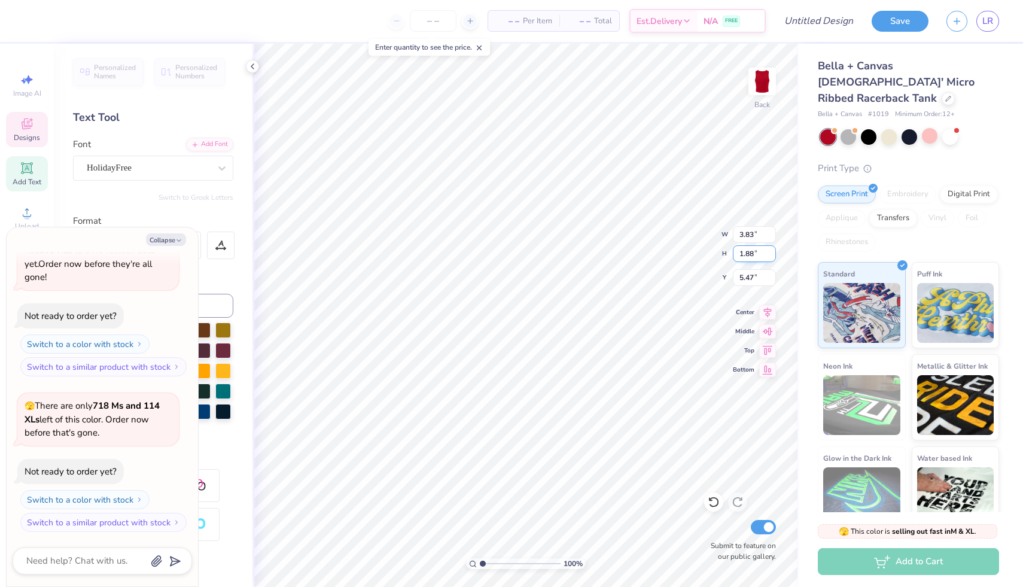
type input "1.93"
type input "5.39"
type textarea "x"
type input "1.01"
type input "1.34"
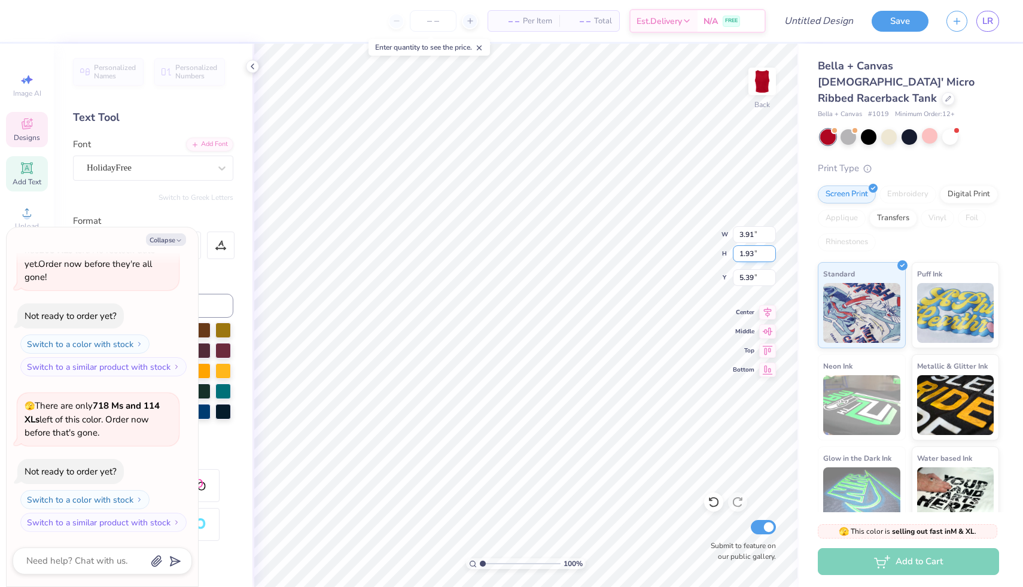
type input "4.80"
type textarea "x"
type input "4.72"
type textarea "x"
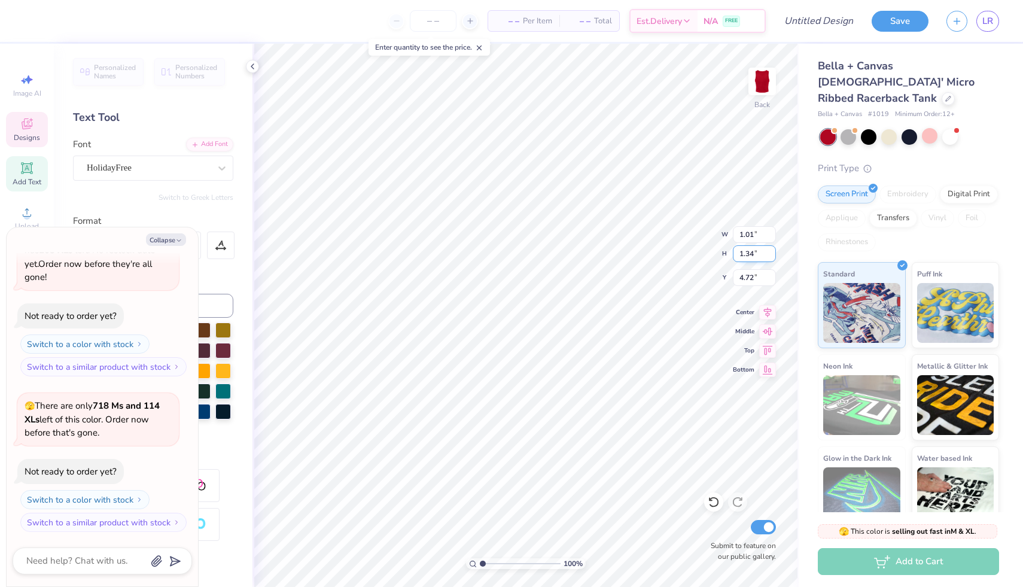
type textarea "20"
type textarea "x"
type textarea "202"
type textarea "x"
type textarea "2026"
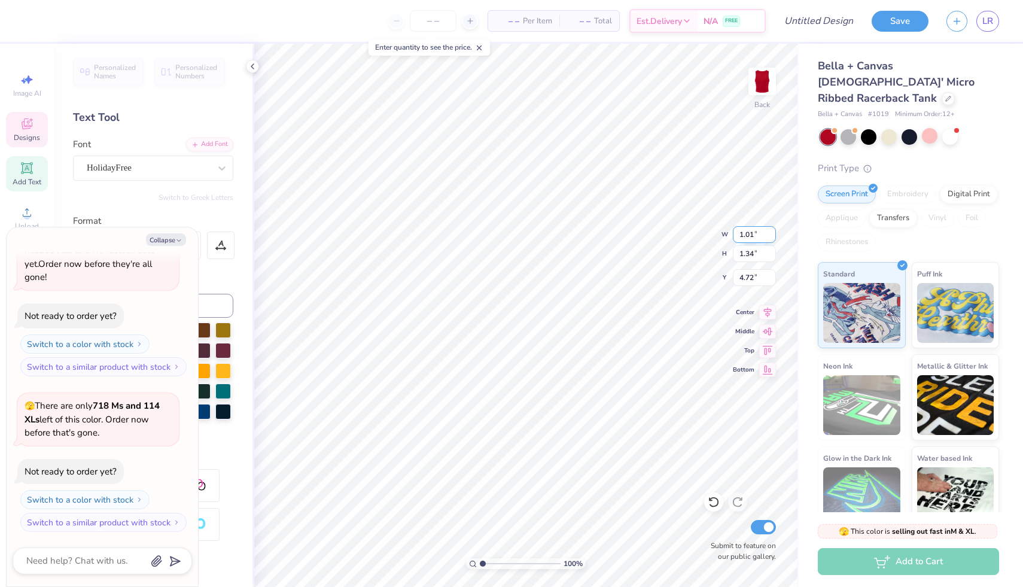
click at [734, 227] on input "1.01" at bounding box center [754, 234] width 43 height 17
type textarea "x"
type input "1.32"
type textarea "x"
type input "2.66"
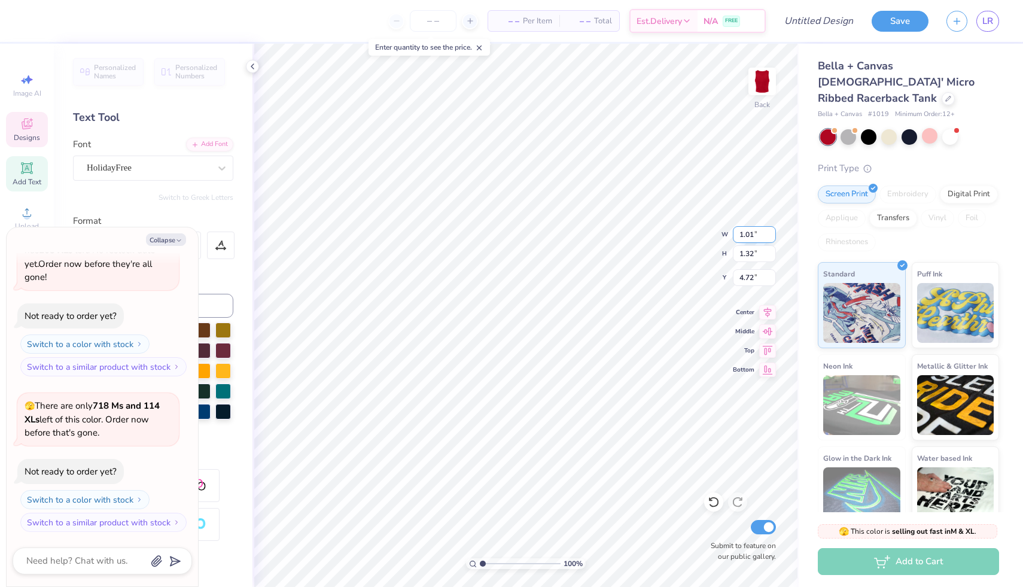
type input "1.09"
type input "0.92"
type textarea "x"
type input "2.36"
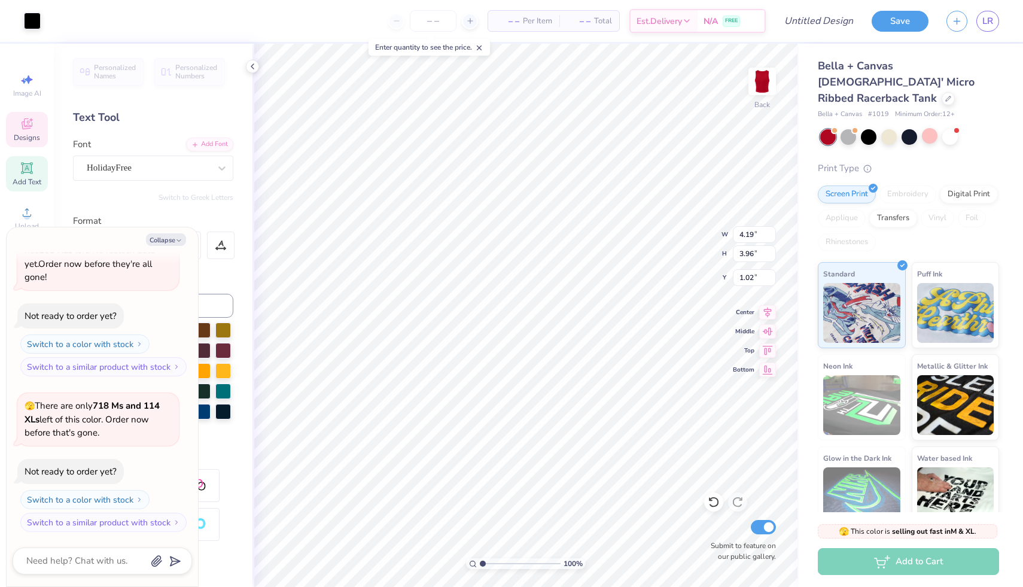
type textarea "x"
type input "0.95"
type textarea "x"
type input "6.78"
type input "6.92"
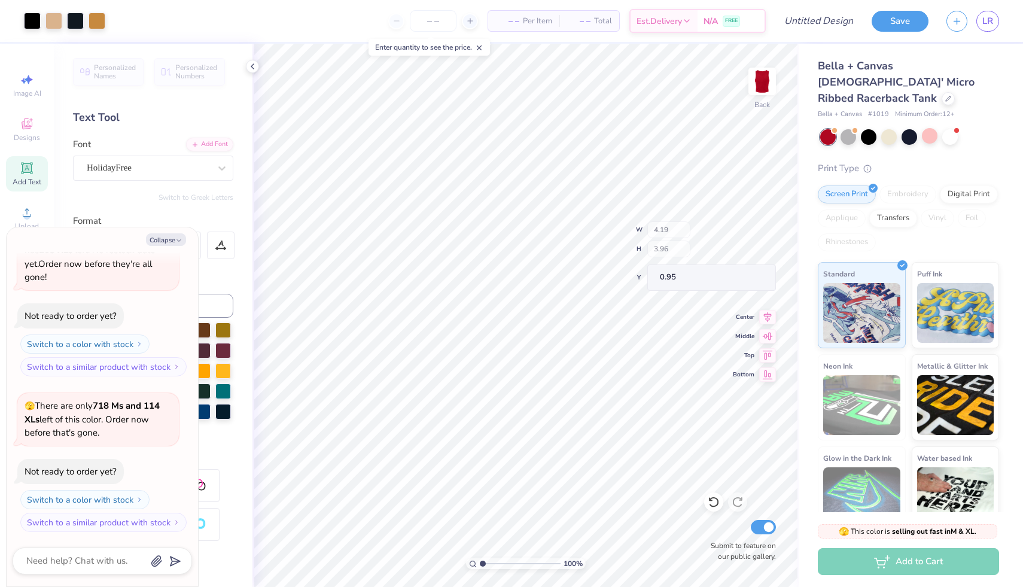
type input "2.36"
click at [257, 65] on icon at bounding box center [253, 67] width 10 height 10
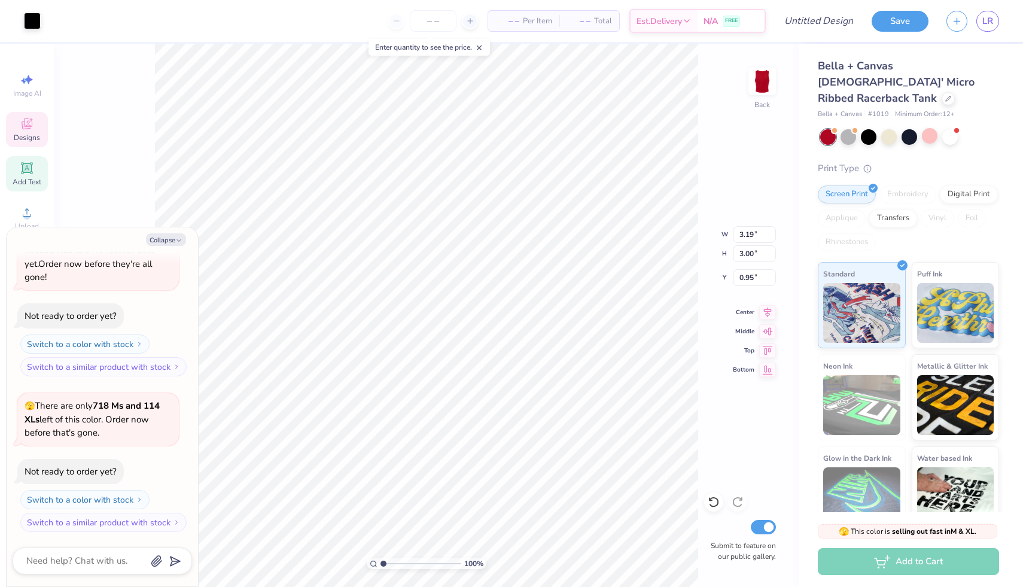
type textarea "x"
type input "3.91"
type input "1.93"
type input "5.39"
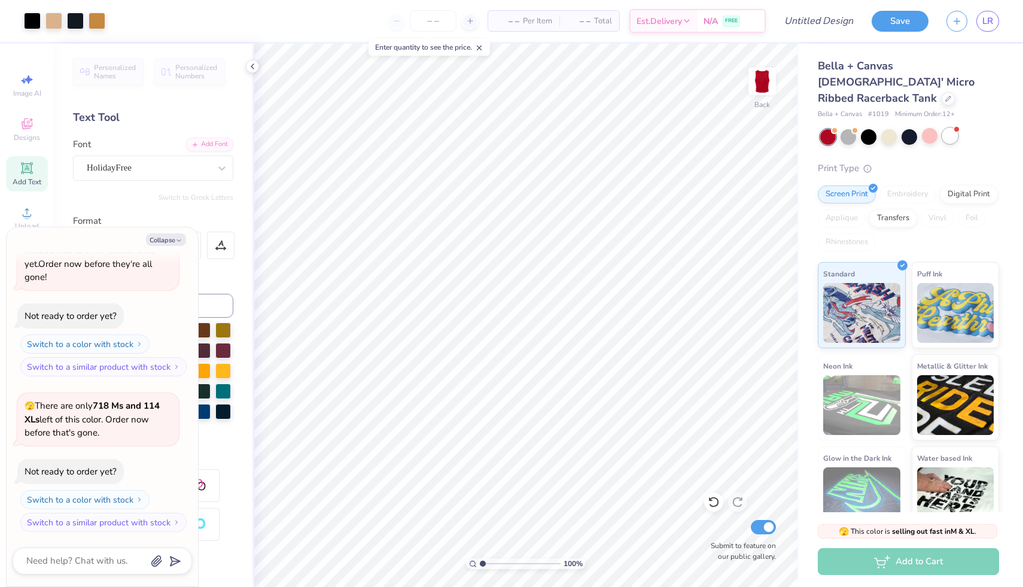
click at [943, 128] on div at bounding box center [950, 136] width 16 height 16
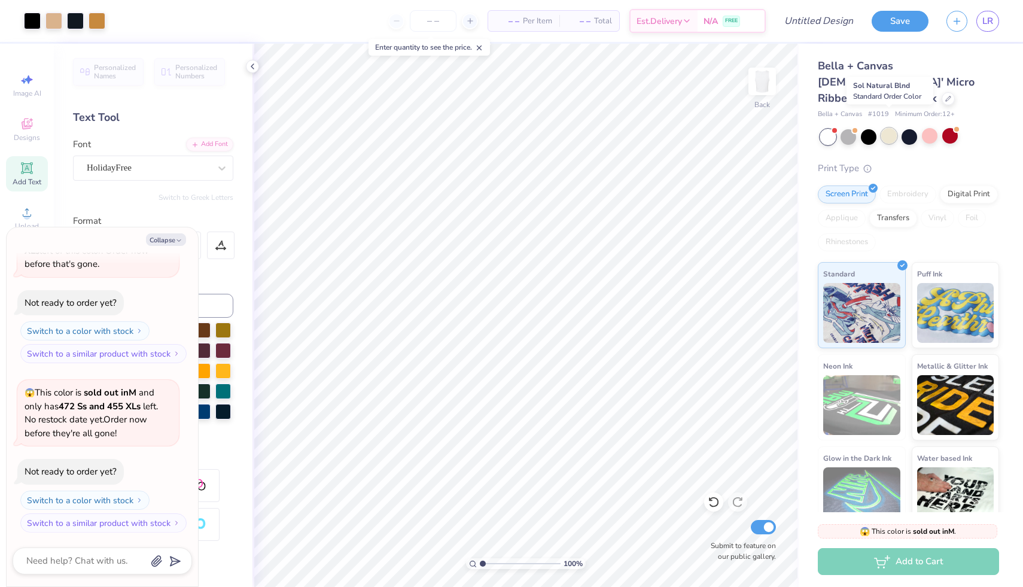
click at [882, 128] on div at bounding box center [889, 136] width 16 height 16
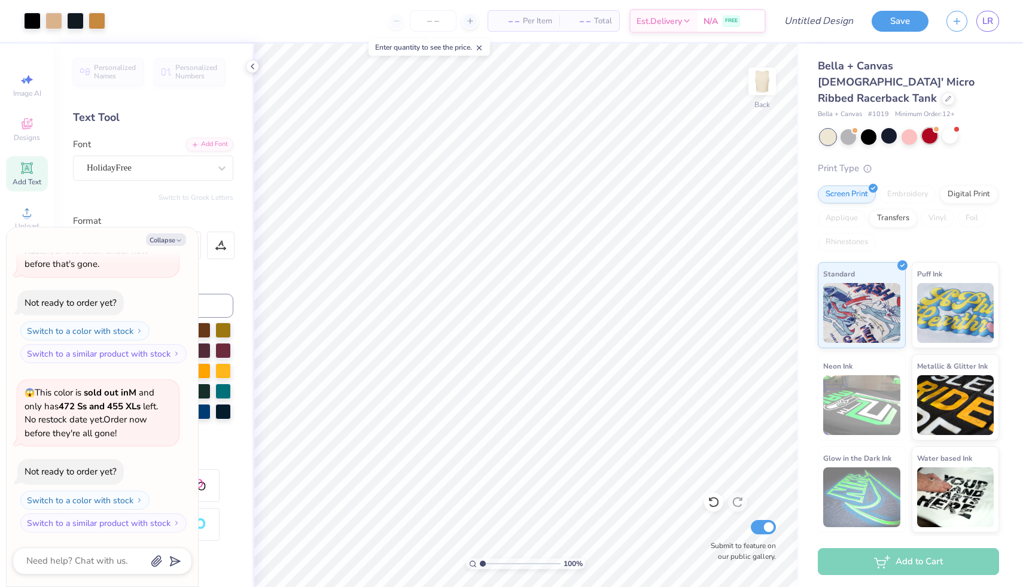
click at [936, 127] on div at bounding box center [936, 129] width 5 height 5
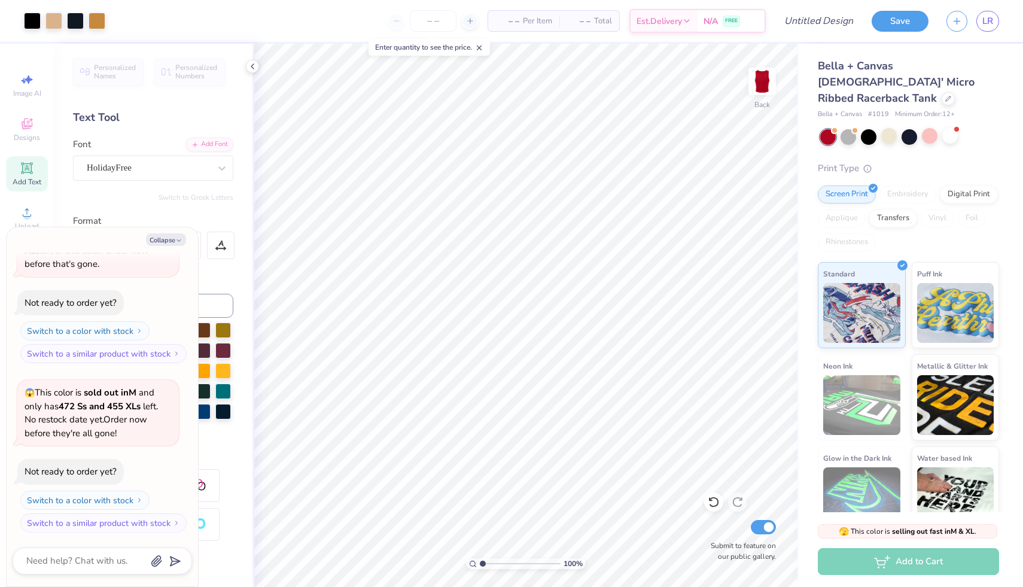
scroll to position [404, 0]
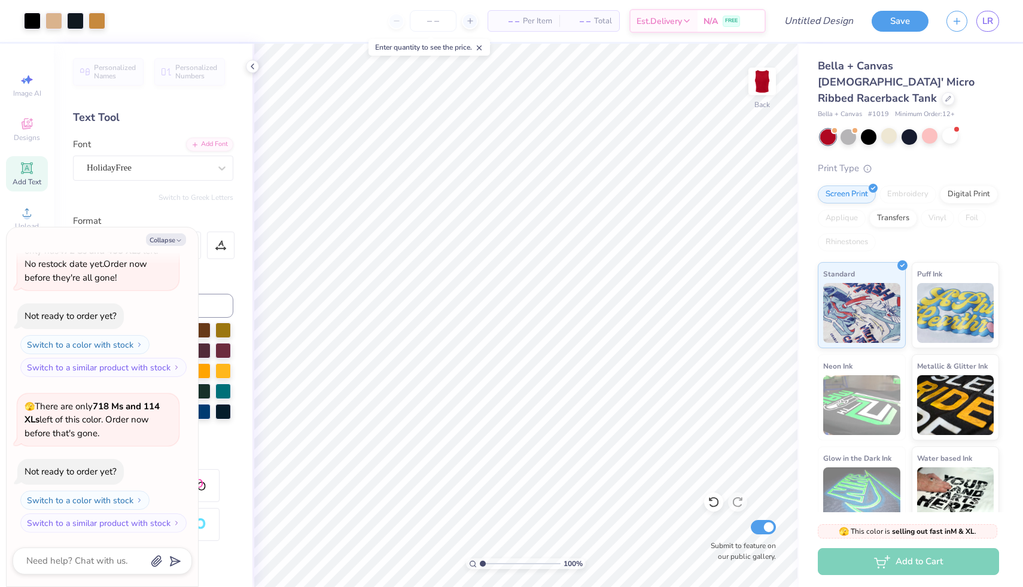
type textarea "x"
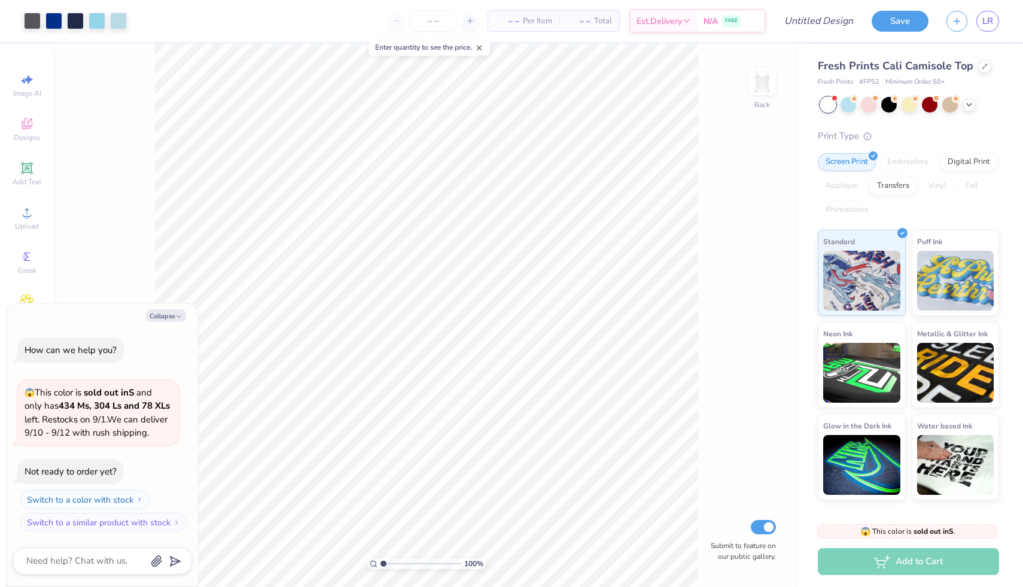
click at [789, 186] on div "100 % Back Submit to feature on our public gallery." at bounding box center [426, 315] width 745 height 543
click at [845, 103] on div at bounding box center [849, 104] width 16 height 16
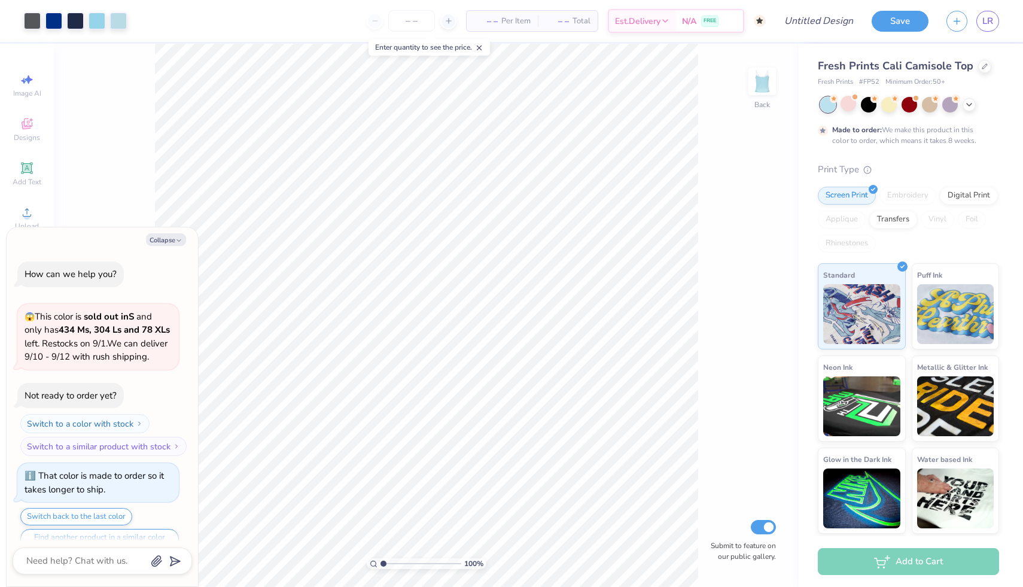
scroll to position [36, 0]
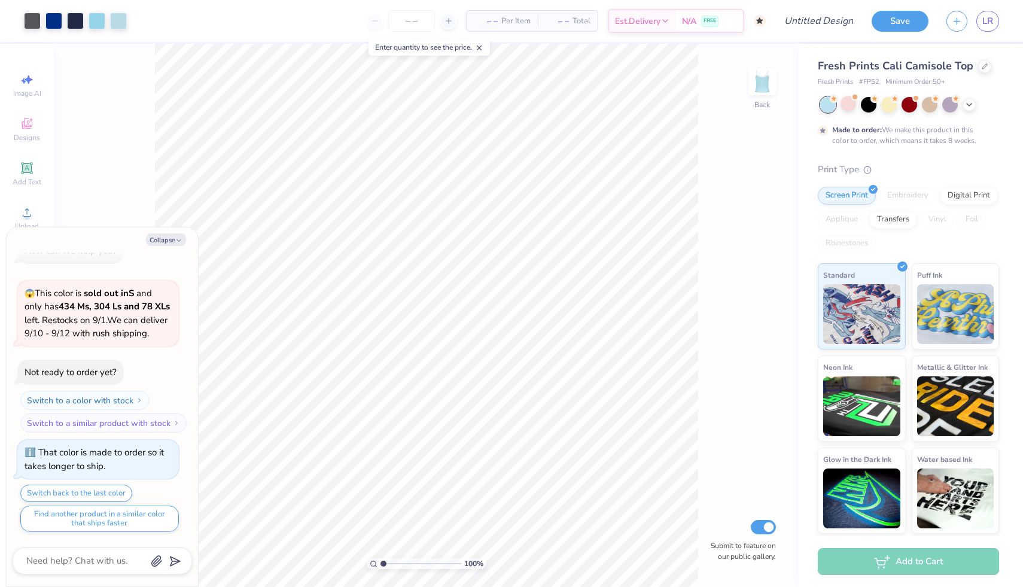
click at [823, 111] on div at bounding box center [828, 105] width 16 height 16
click at [966, 105] on icon at bounding box center [969, 104] width 10 height 10
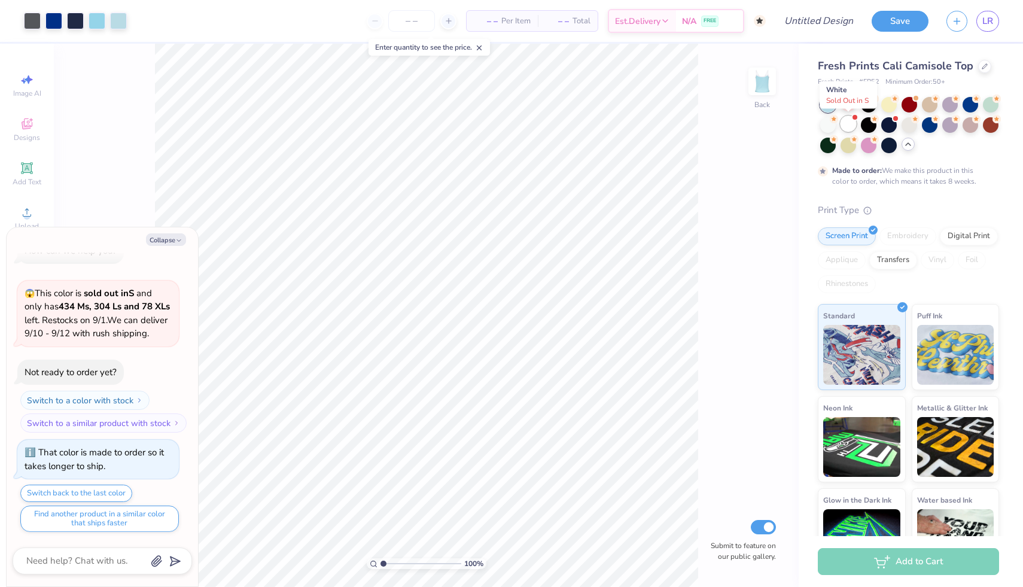
click at [852, 127] on div at bounding box center [849, 124] width 16 height 16
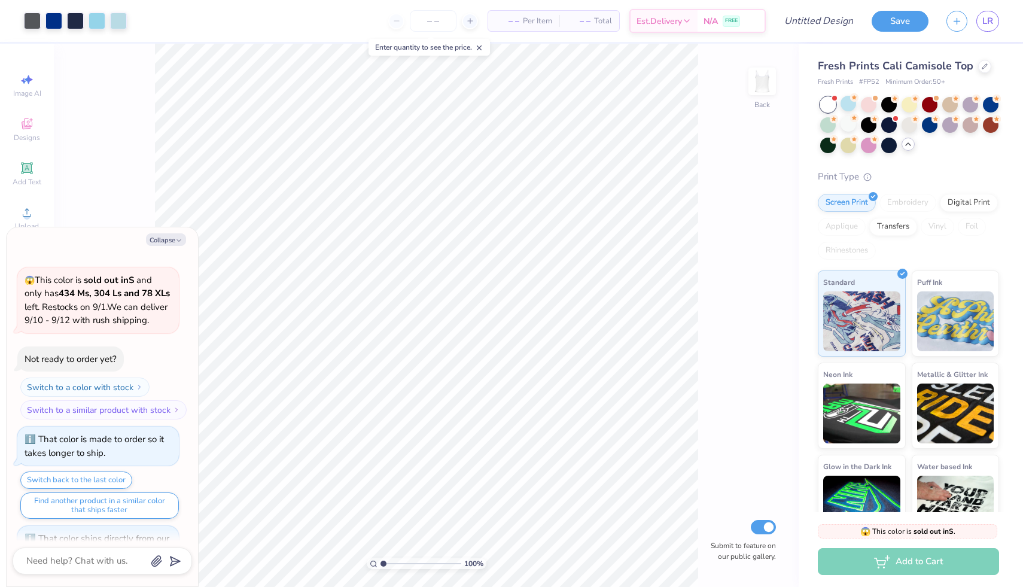
scroll to position [279, 0]
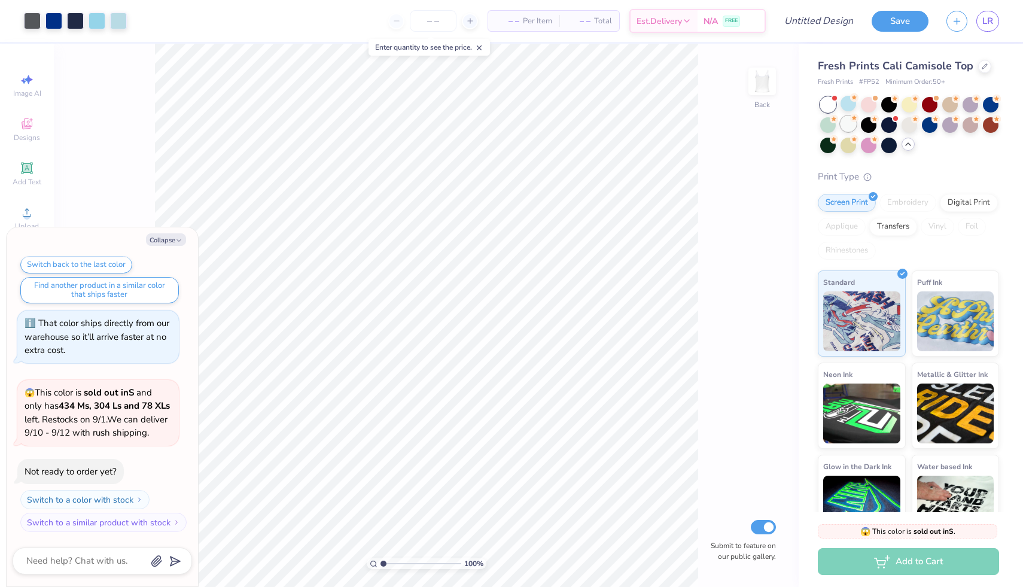
click at [842, 122] on div at bounding box center [849, 124] width 16 height 16
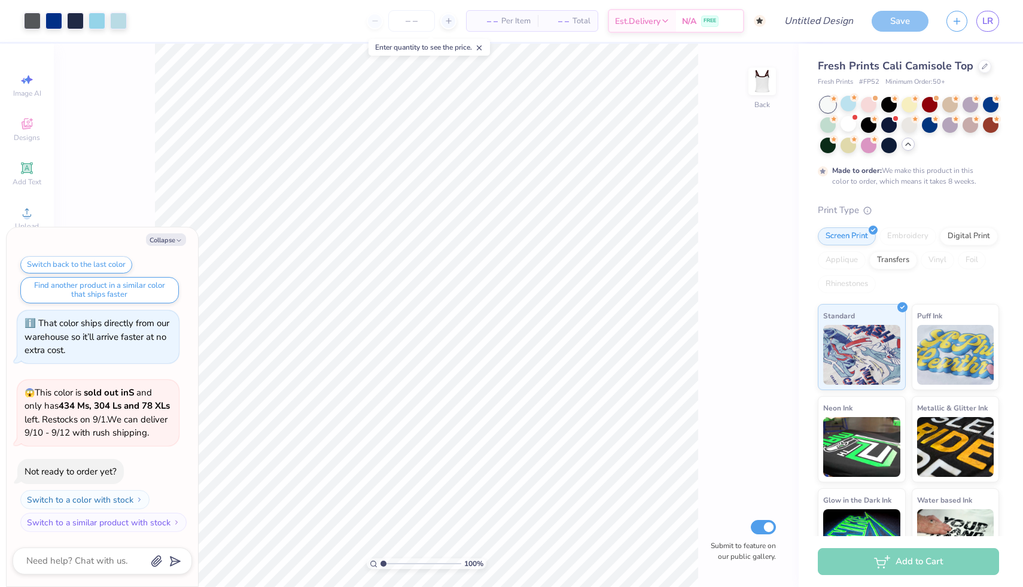
scroll to position [378, 0]
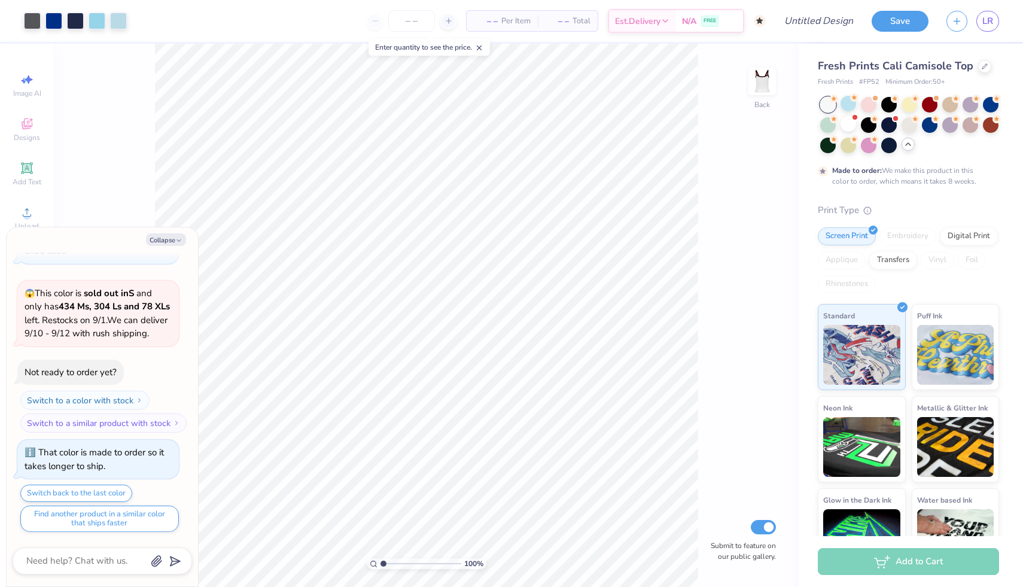
click at [826, 108] on div at bounding box center [828, 105] width 16 height 16
click at [824, 108] on div at bounding box center [828, 105] width 16 height 16
click at [842, 124] on div at bounding box center [849, 124] width 16 height 16
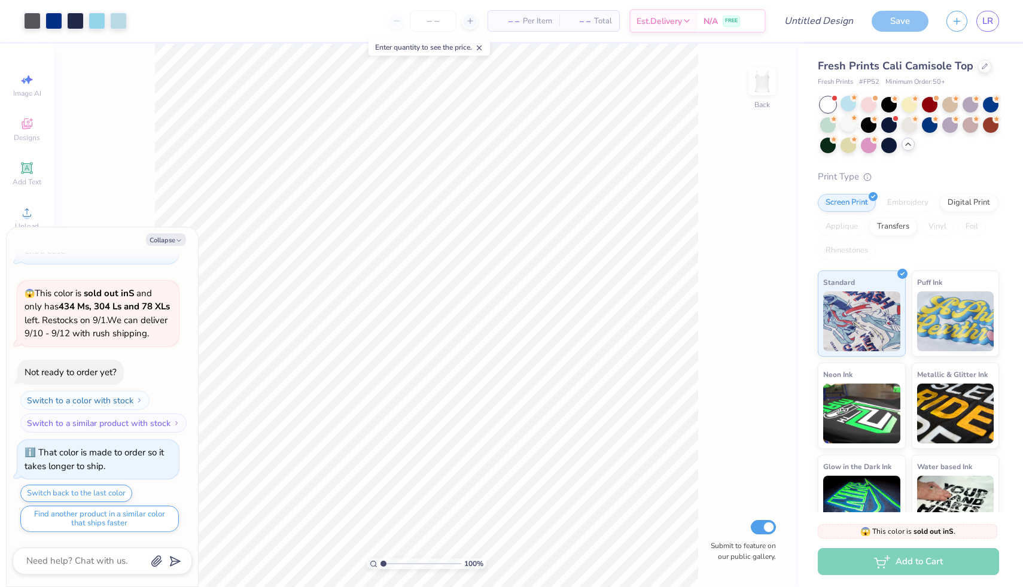
scroll to position [620, 0]
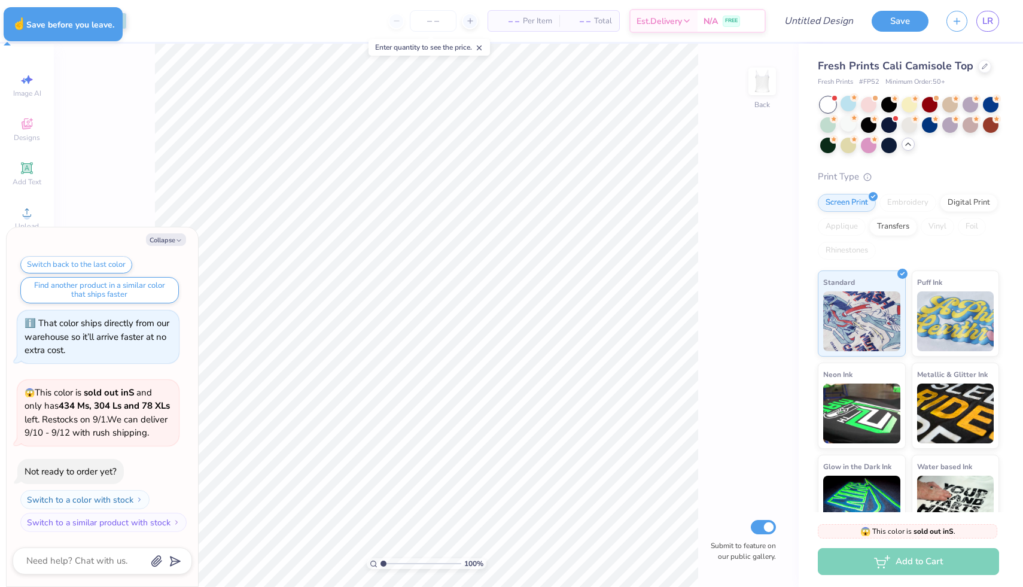
type textarea "x"
